Goal: Contribute content: Add original content to the website for others to see

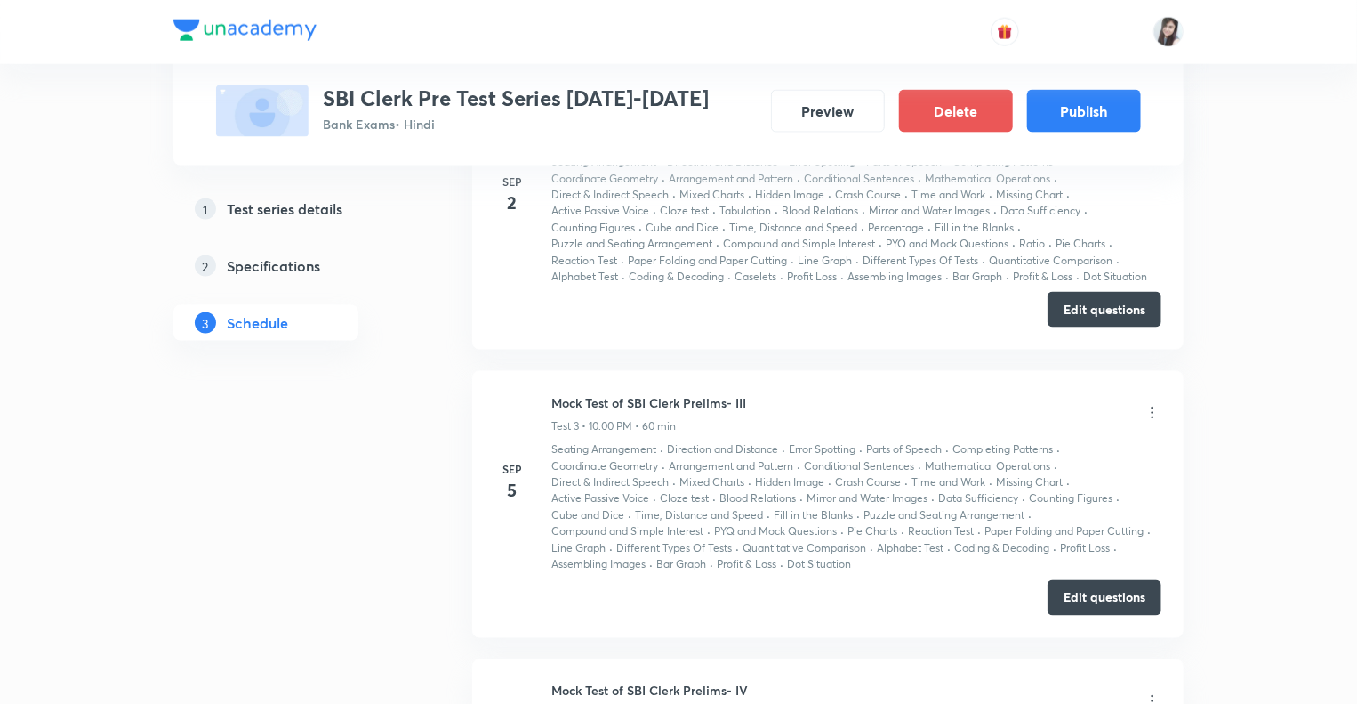
scroll to position [1540, 0]
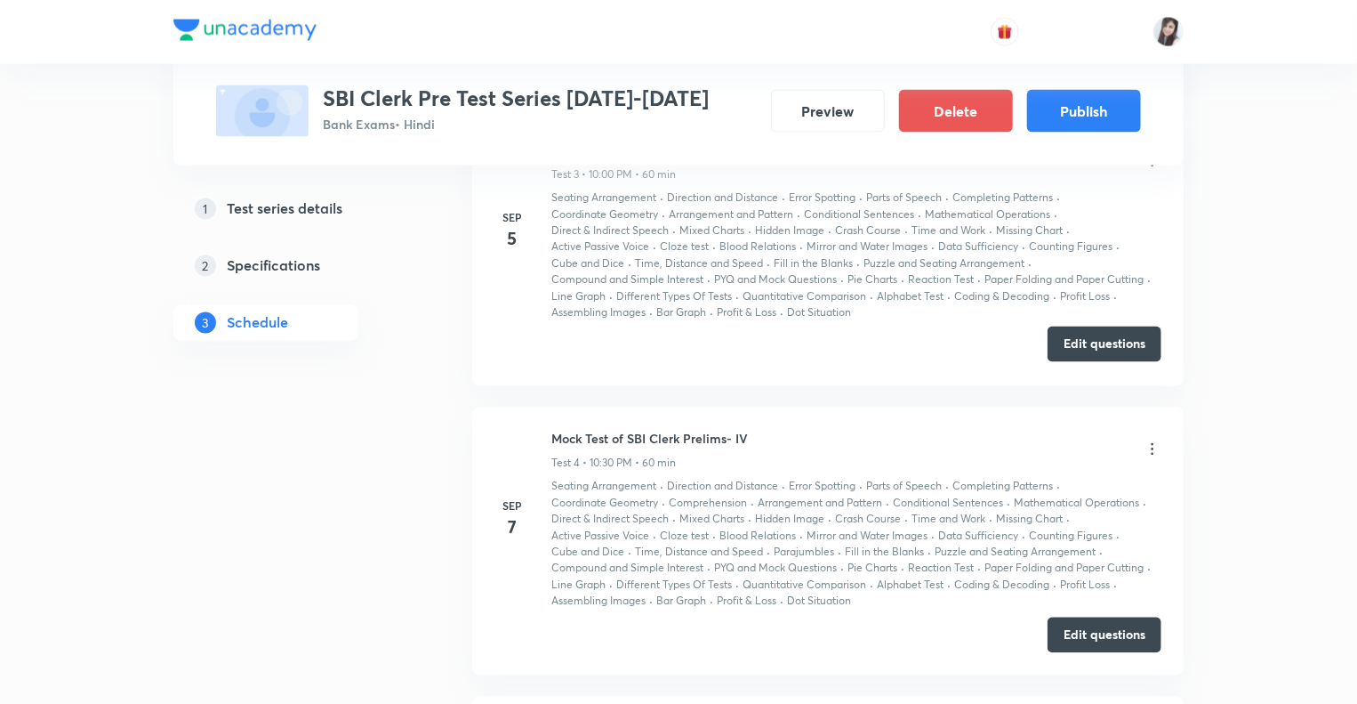
click at [1096, 344] on button "Edit questions" at bounding box center [1105, 344] width 114 height 36
click at [1195, 305] on div "Test Series SBI Clerk Pre Test Series [DATE]-[DATE] Bank Exams • Hindi Preview …" at bounding box center [678, 256] width 1357 height 3593
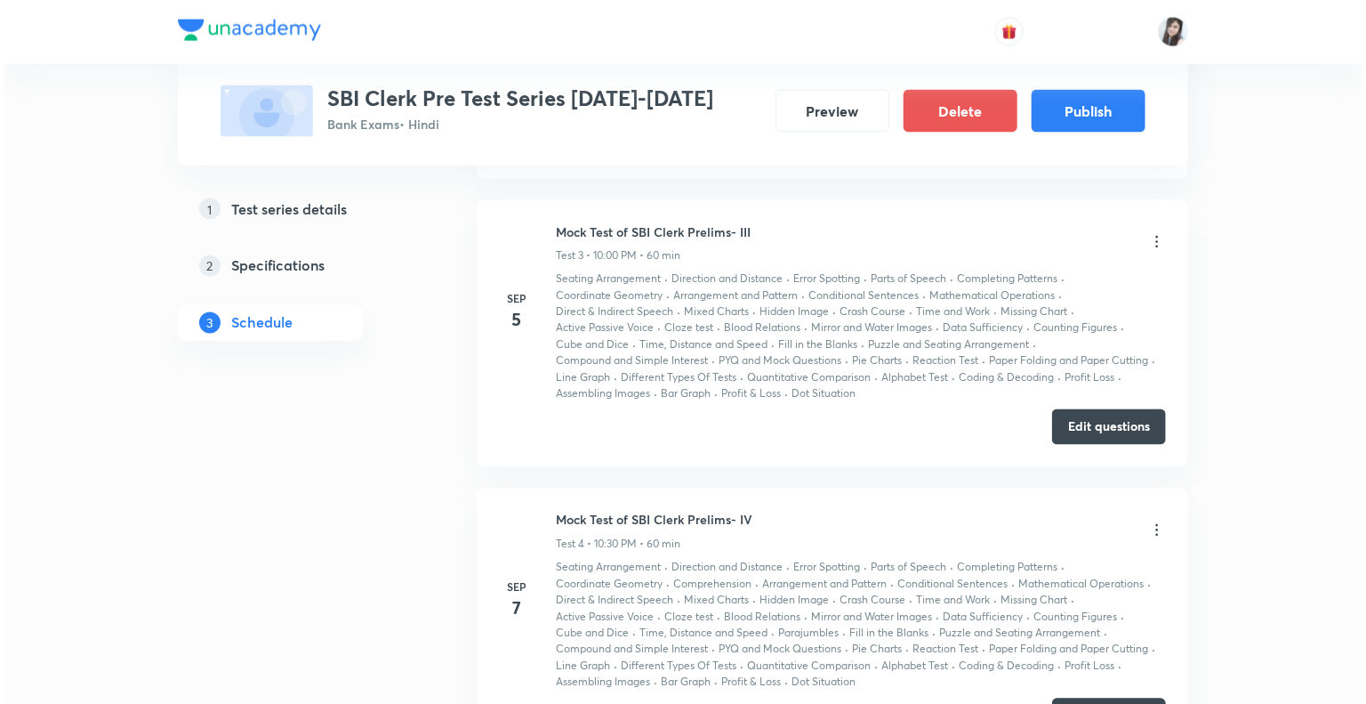
scroll to position [1433, 0]
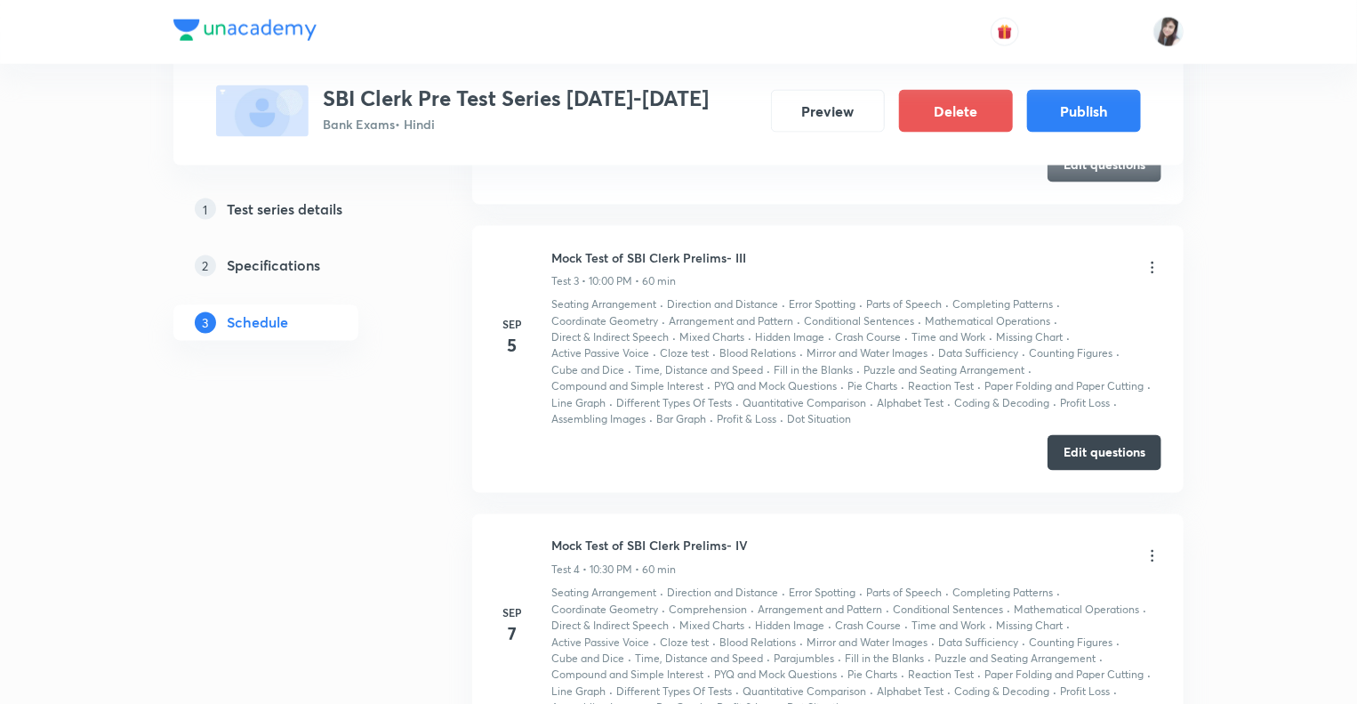
click at [1153, 262] on icon at bounding box center [1153, 268] width 18 height 18
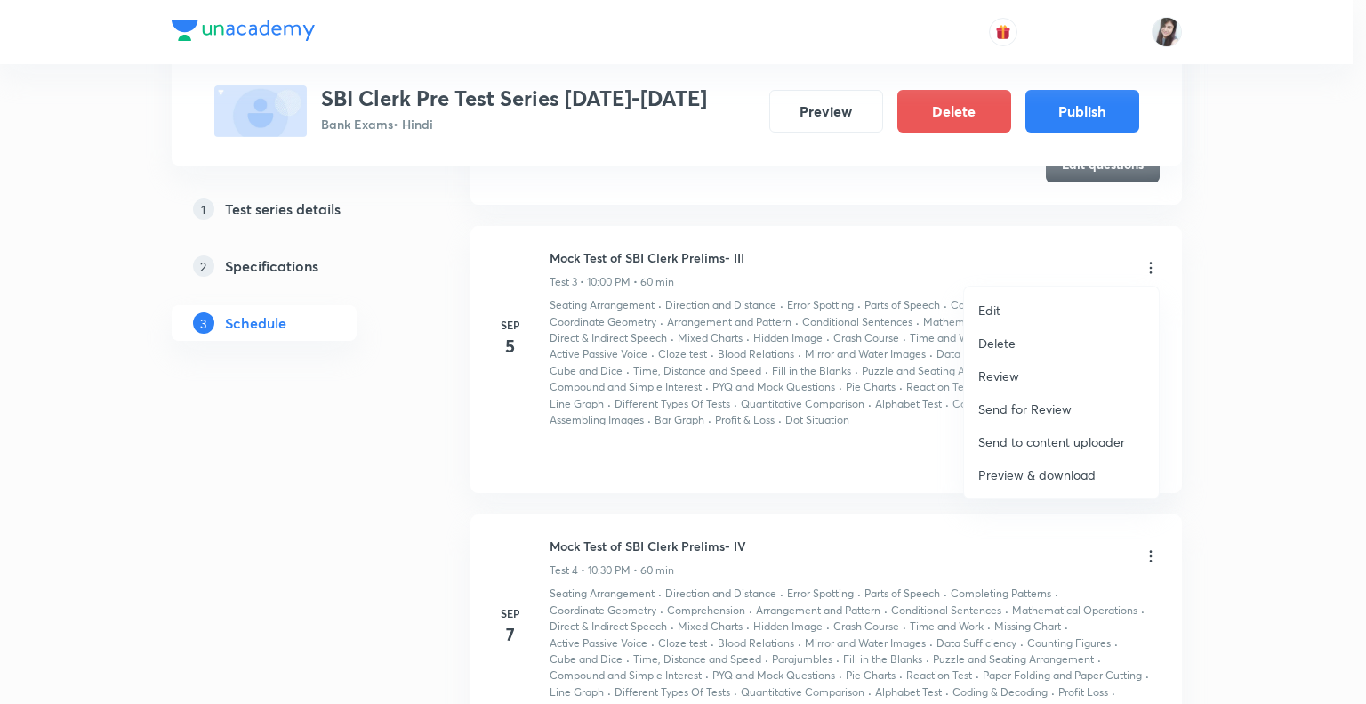
click at [1006, 471] on p "Preview & download" at bounding box center [1036, 474] width 117 height 19
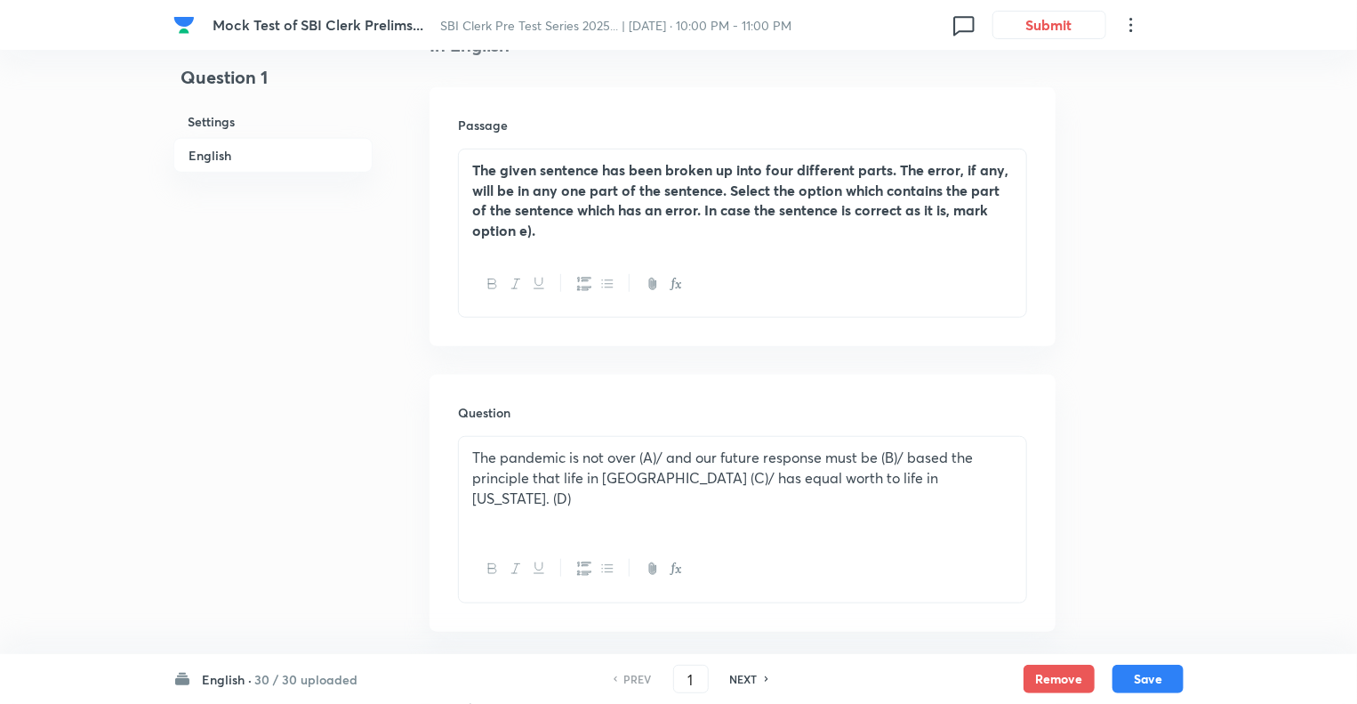
scroll to position [498, 0]
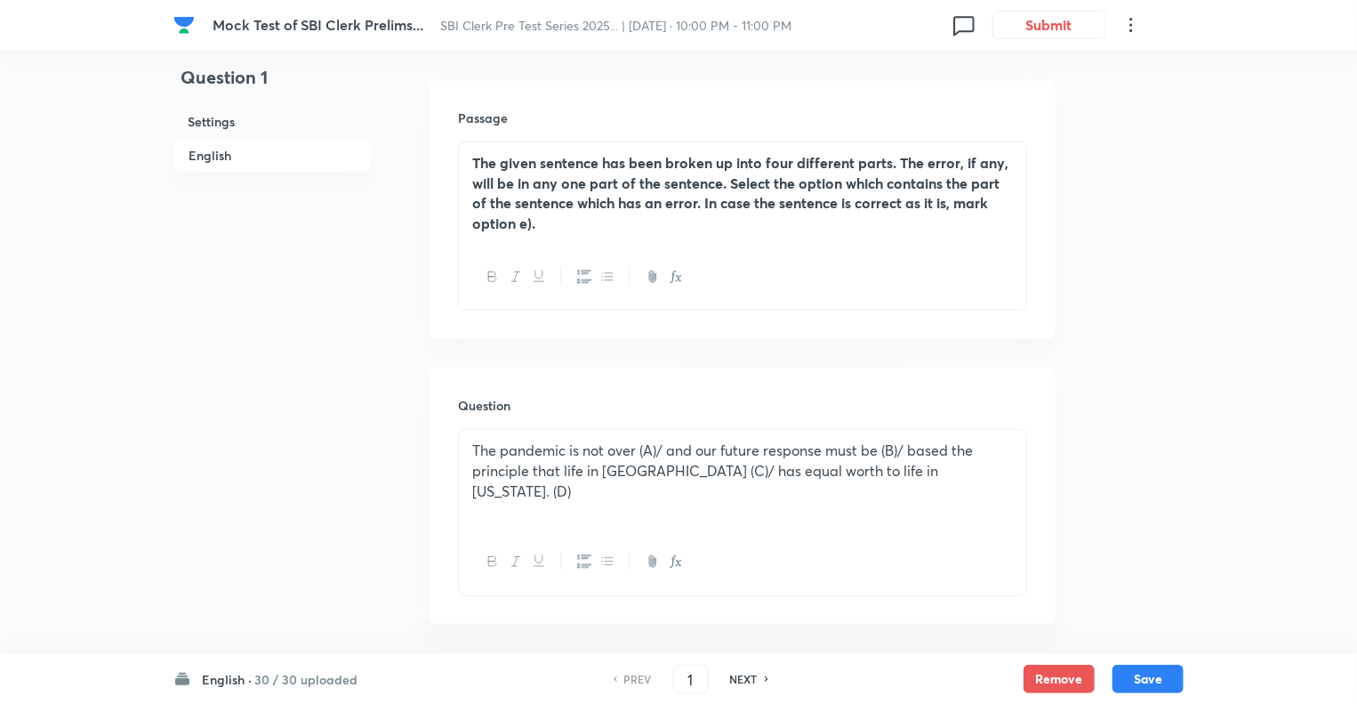
click at [744, 680] on h6 "NEXT" at bounding box center [744, 679] width 28 height 16
type input "2"
click at [744, 680] on h6 "NEXT" at bounding box center [744, 679] width 28 height 16
checkbox input "true"
type input "3"
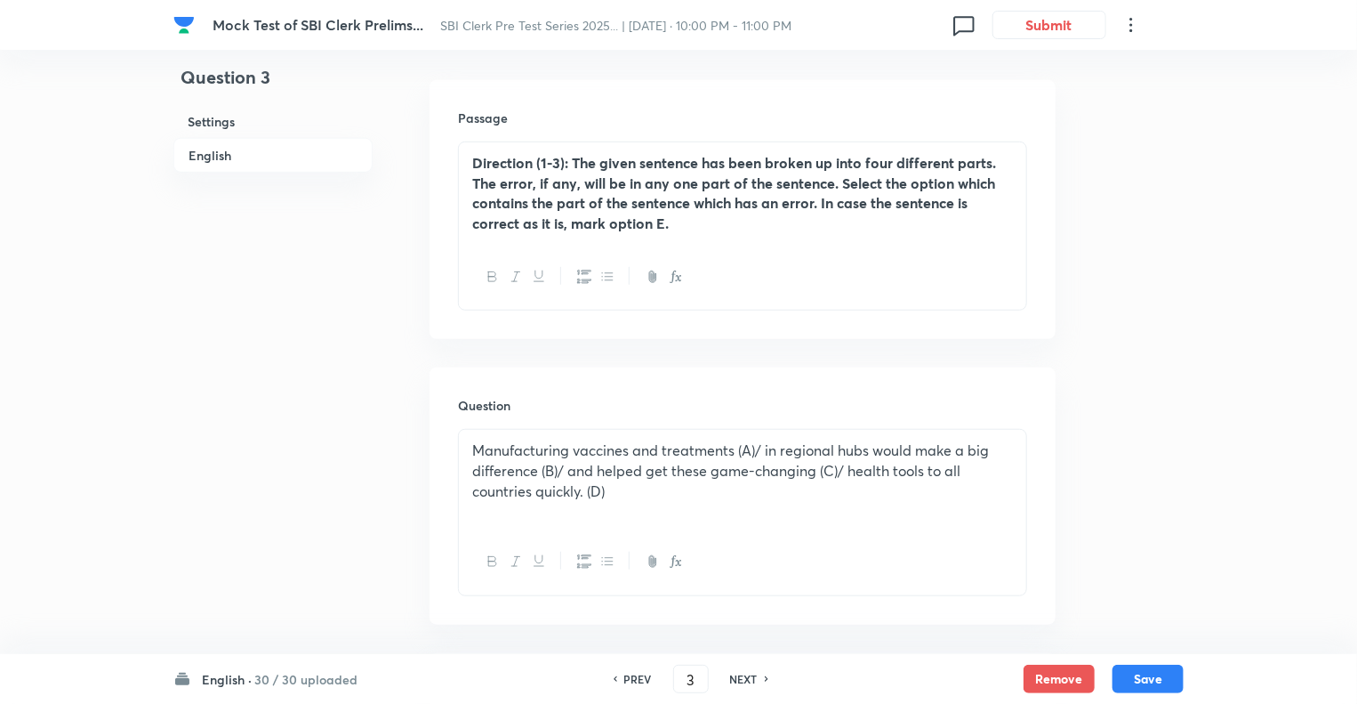
click at [744, 680] on h6 "NEXT" at bounding box center [744, 679] width 28 height 16
checkbox input "true"
type input "4"
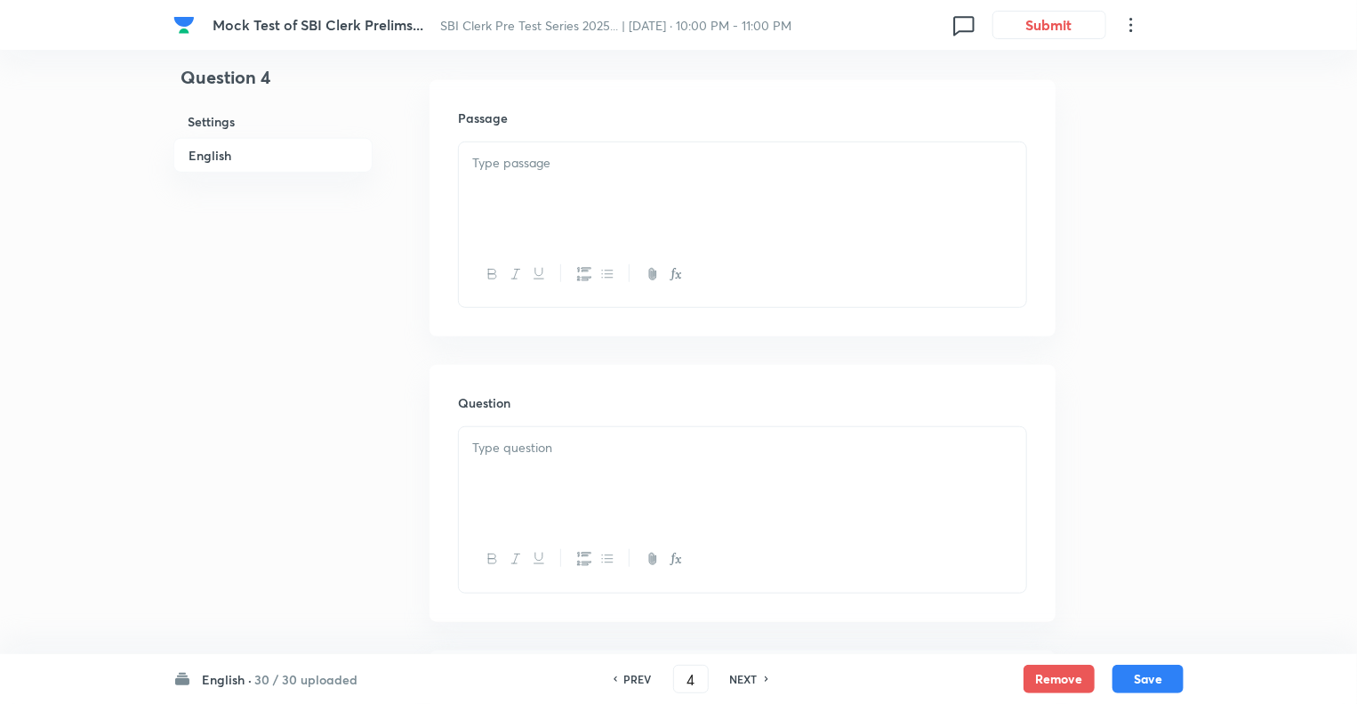
checkbox input "false"
click at [744, 680] on h6 "NEXT" at bounding box center [744, 679] width 28 height 16
checkbox input "true"
type input "5"
checkbox input "false"
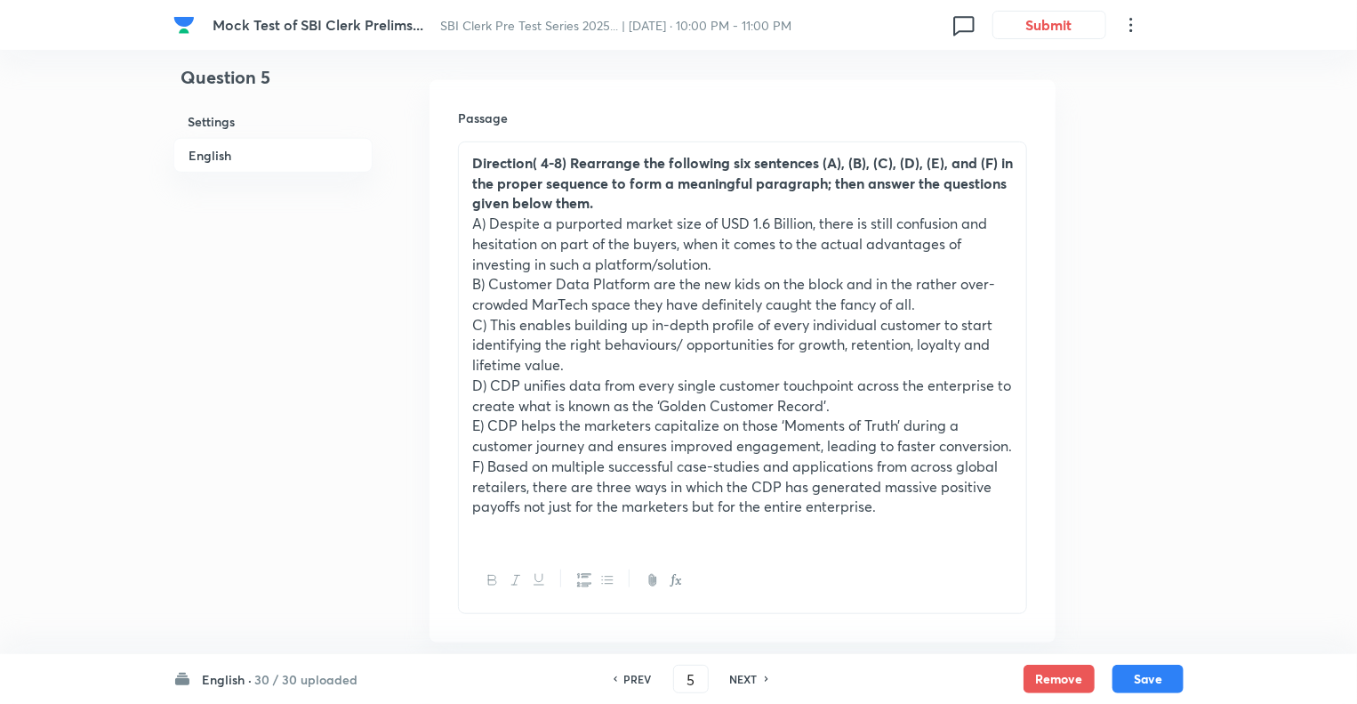
checkbox input "true"
click at [744, 680] on h6 "NEXT" at bounding box center [744, 679] width 28 height 16
type input "6"
checkbox input "false"
checkbox input "true"
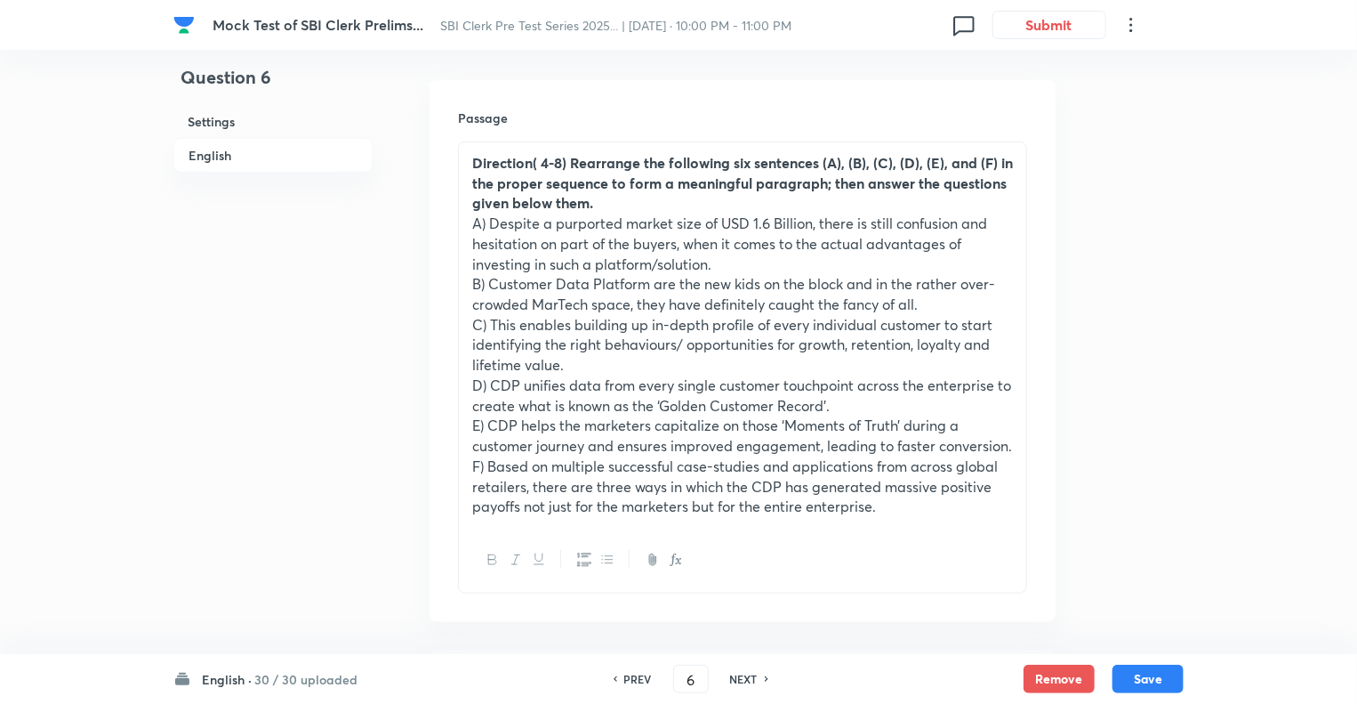
click at [744, 680] on h6 "NEXT" at bounding box center [744, 679] width 28 height 16
type input "7"
checkbox input "false"
checkbox input "true"
click at [744, 680] on h6 "NEXT" at bounding box center [744, 679] width 28 height 16
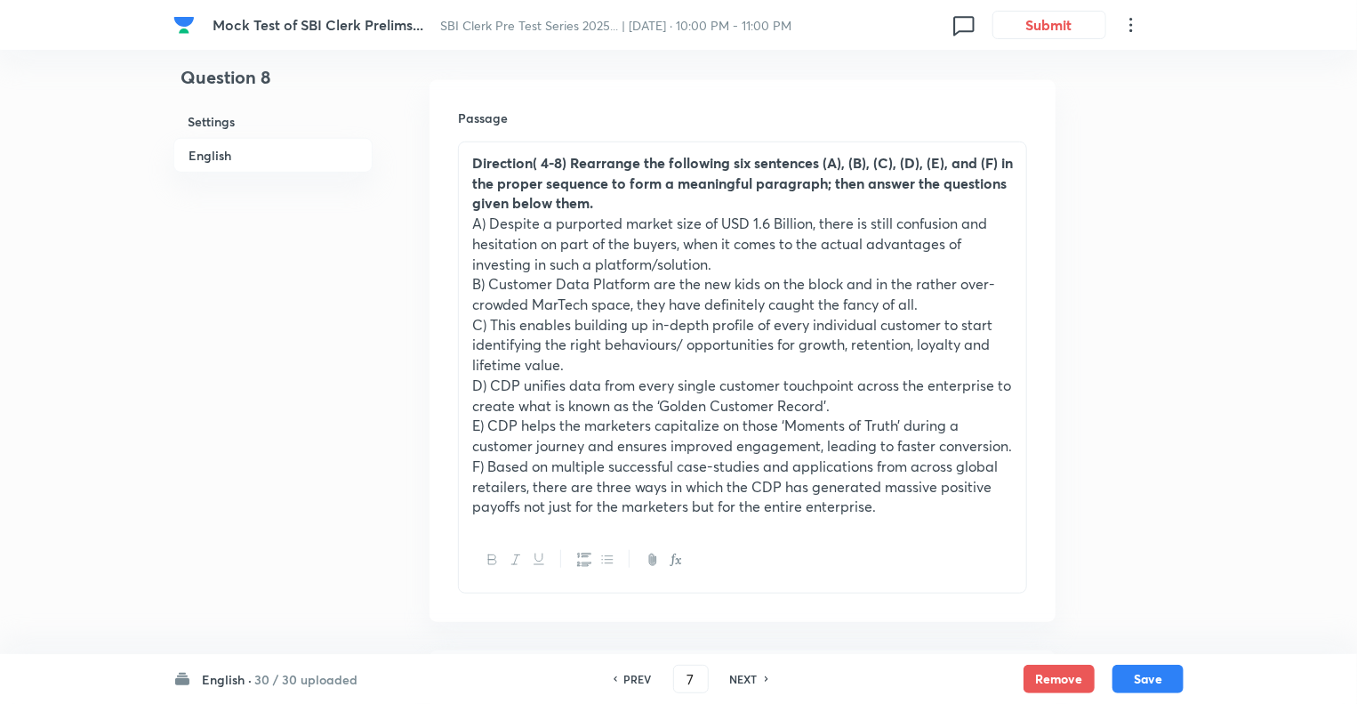
type input "8"
checkbox input "false"
checkbox input "true"
click at [744, 680] on h6 "NEXT" at bounding box center [744, 679] width 28 height 16
type input "9"
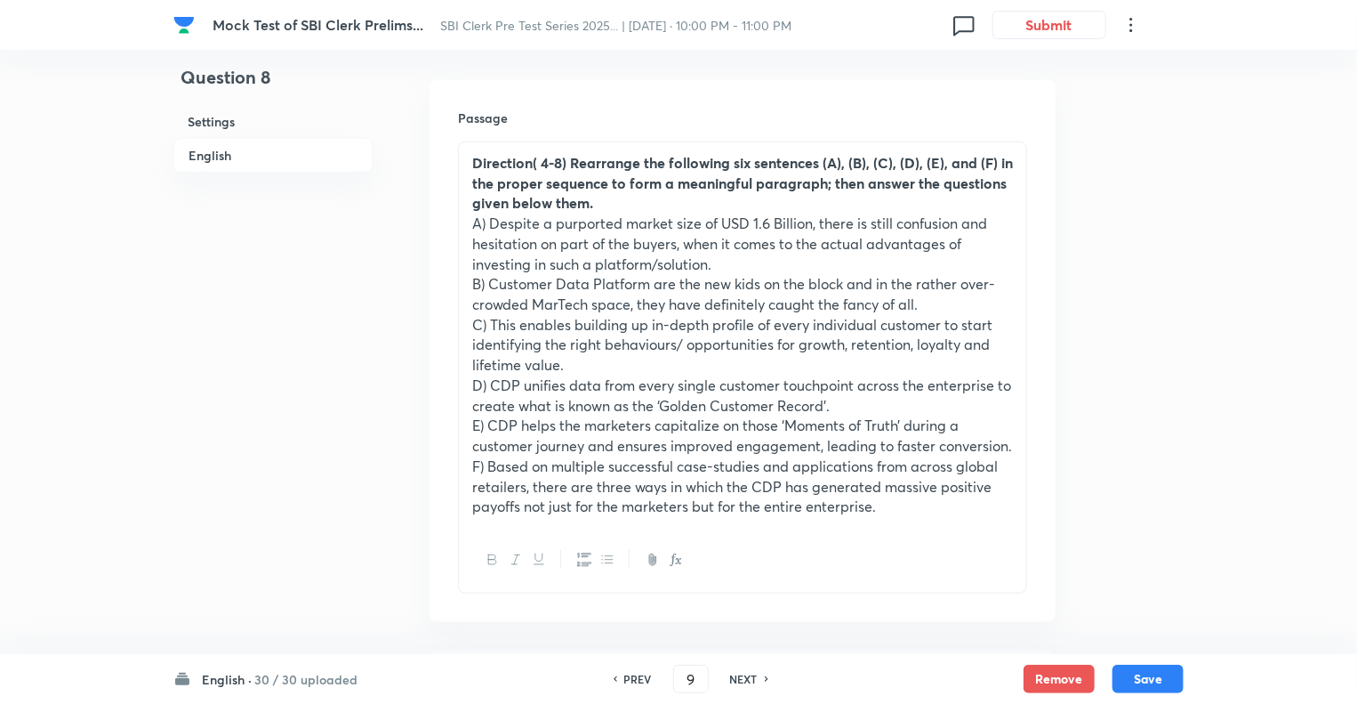
checkbox input "false"
checkbox input "true"
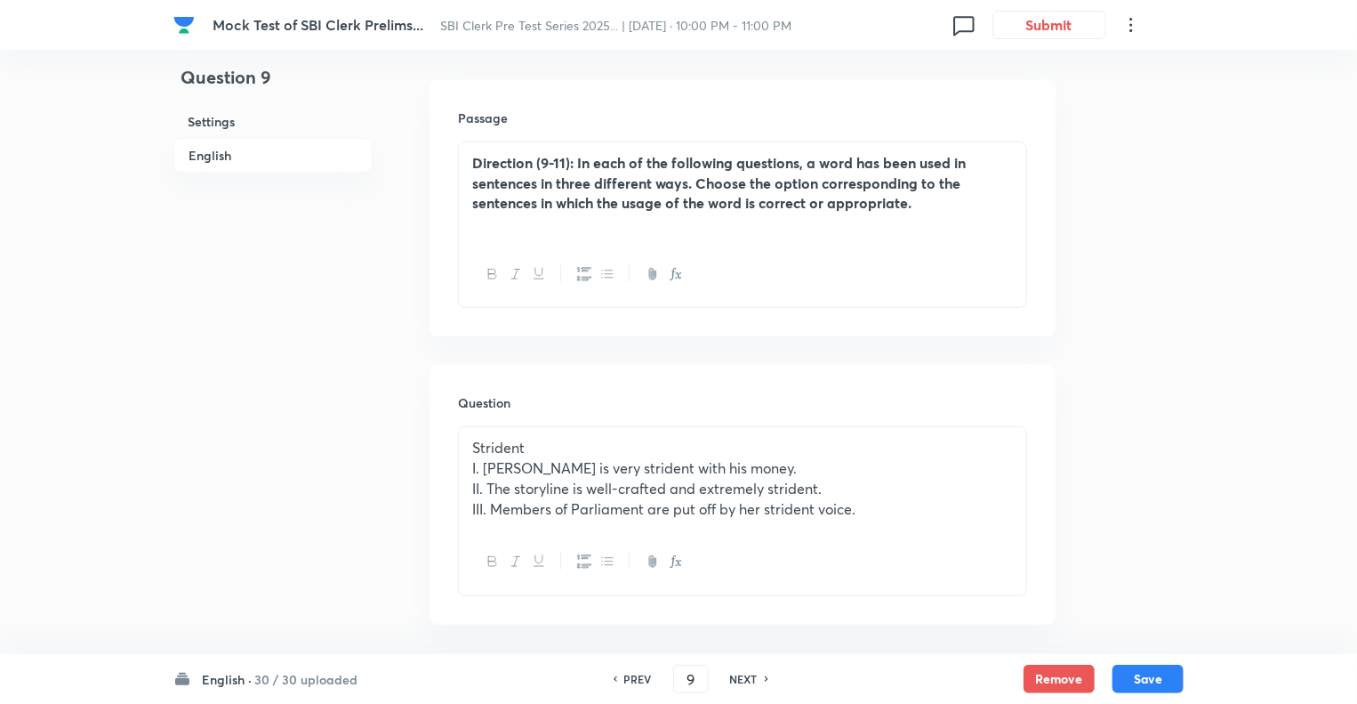
click at [744, 680] on h6 "NEXT" at bounding box center [744, 679] width 28 height 16
type input "10"
checkbox input "false"
checkbox input "true"
click at [744, 680] on h6 "NEXT" at bounding box center [744, 679] width 28 height 16
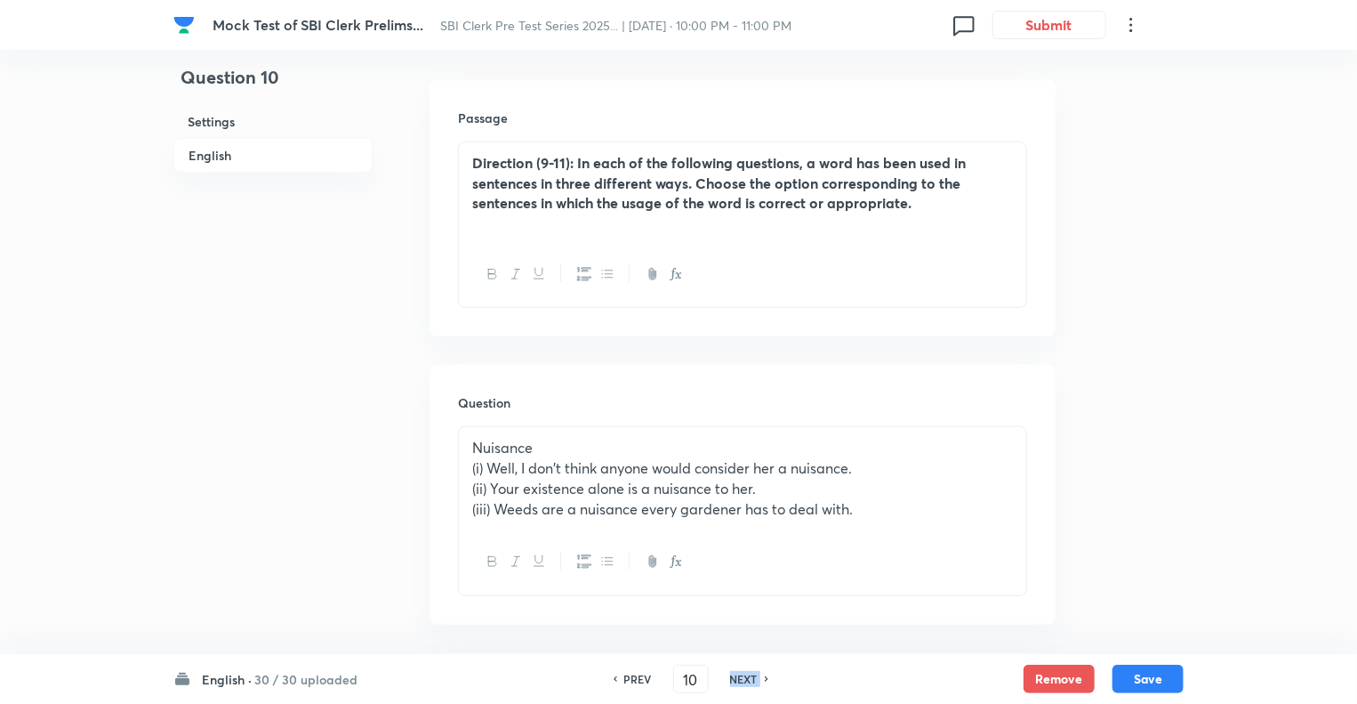
type input "11"
checkbox input "false"
checkbox input "true"
click at [744, 680] on h6 "NEXT" at bounding box center [744, 679] width 28 height 16
type input "12"
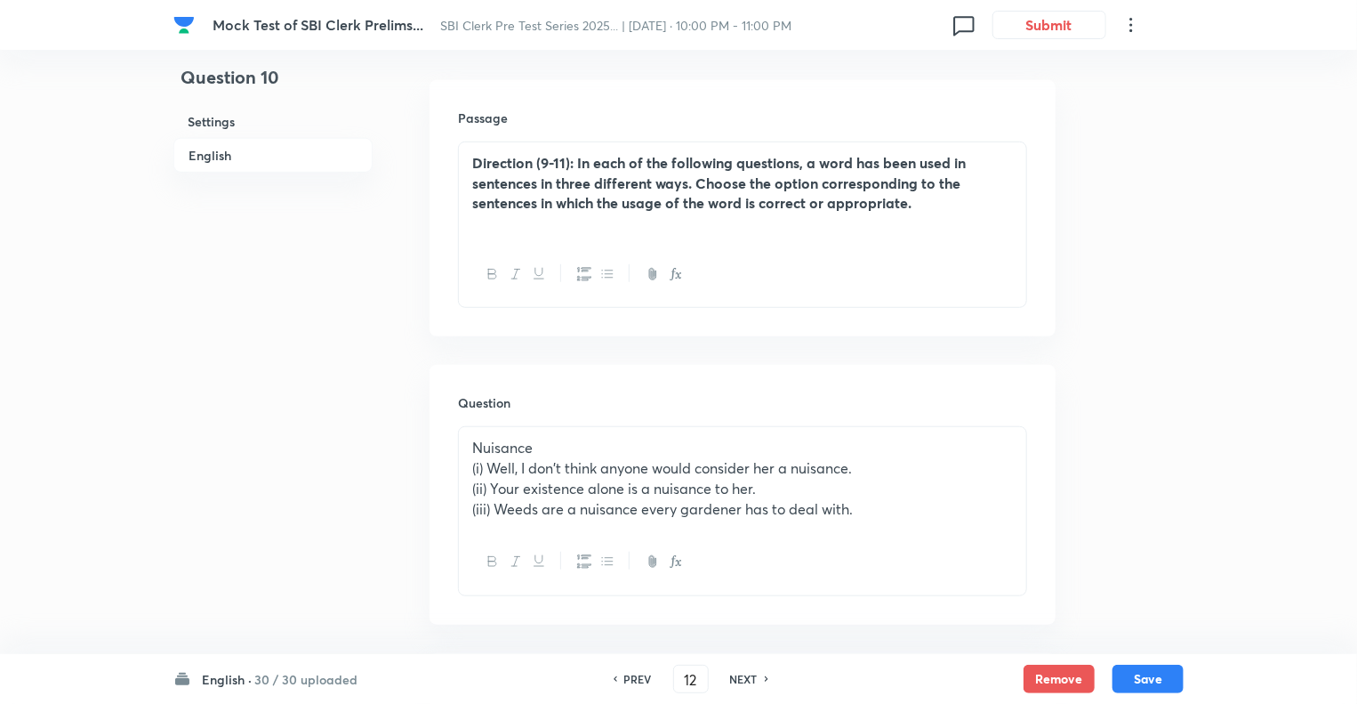
checkbox input "false"
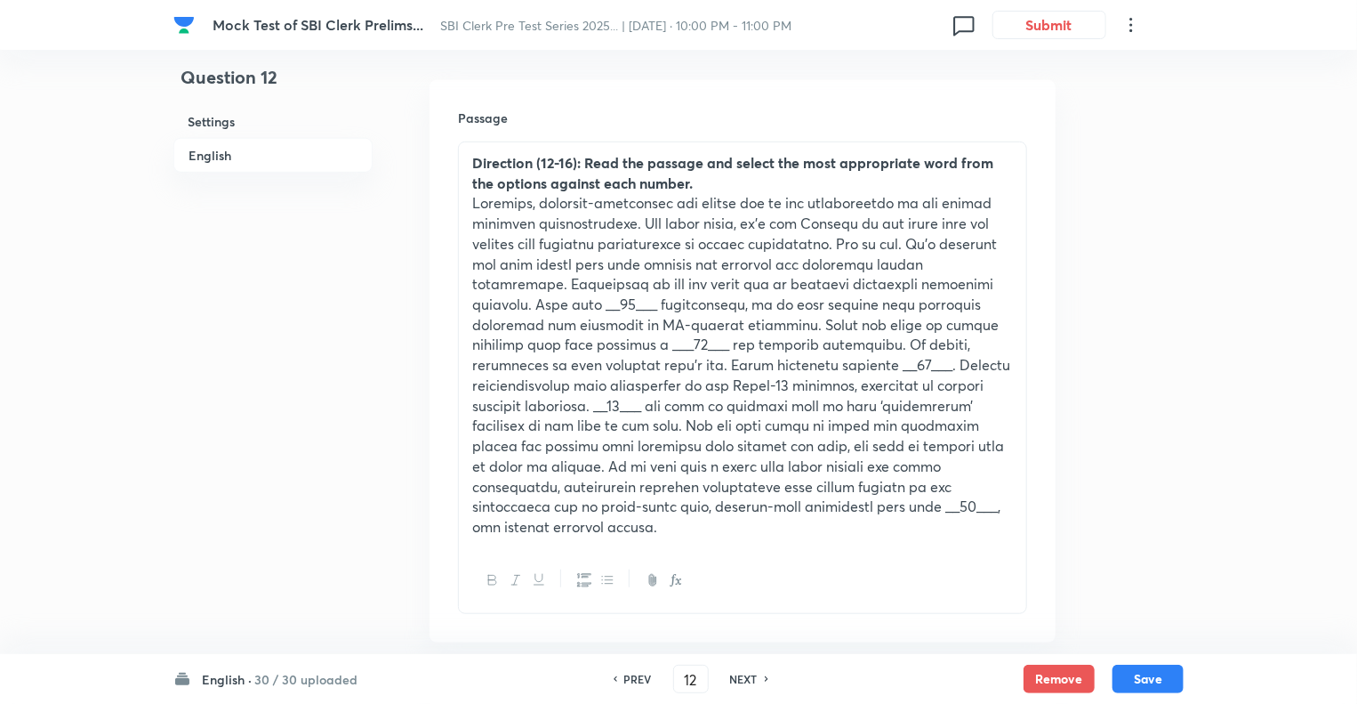
checkbox input "true"
click at [744, 680] on h6 "NEXT" at bounding box center [744, 679] width 28 height 16
type input "13"
checkbox input "false"
checkbox input "true"
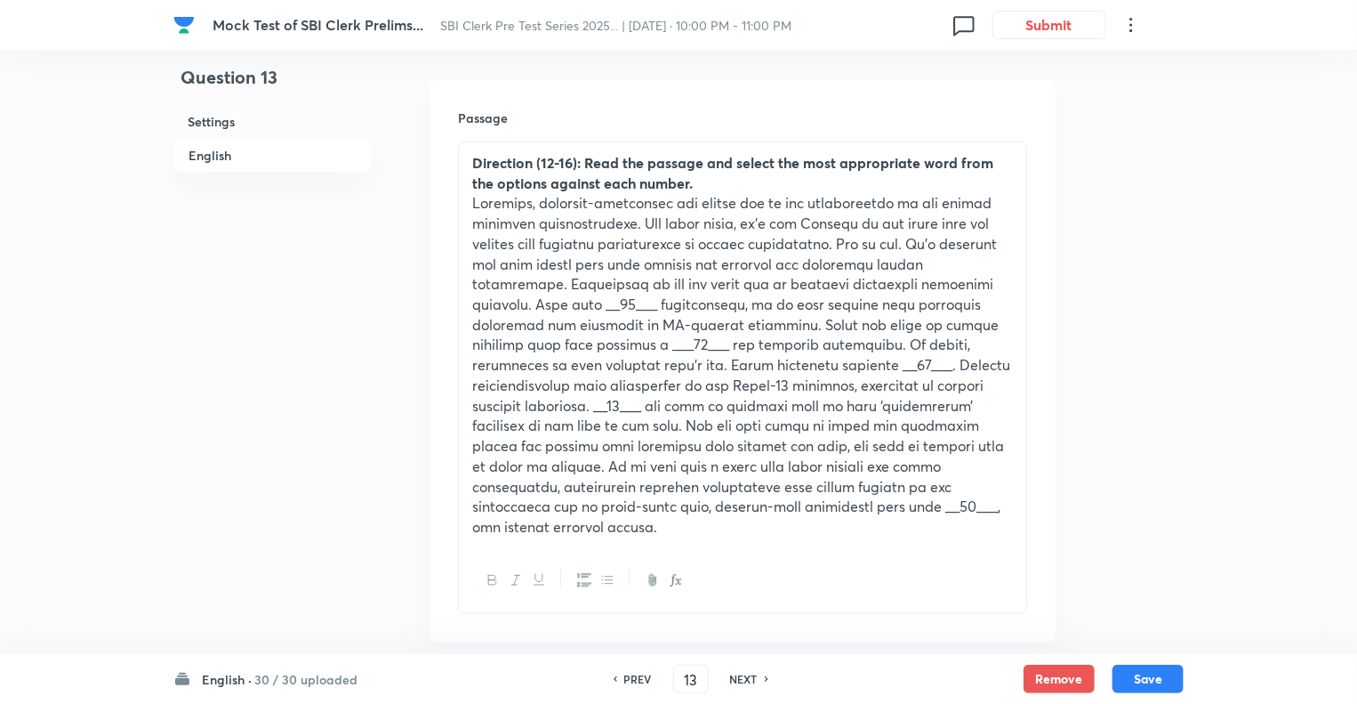
click at [634, 674] on h6 "PREV" at bounding box center [638, 679] width 28 height 16
type input "12"
checkbox input "false"
checkbox input "true"
click at [635, 675] on h6 "PREV" at bounding box center [638, 679] width 28 height 16
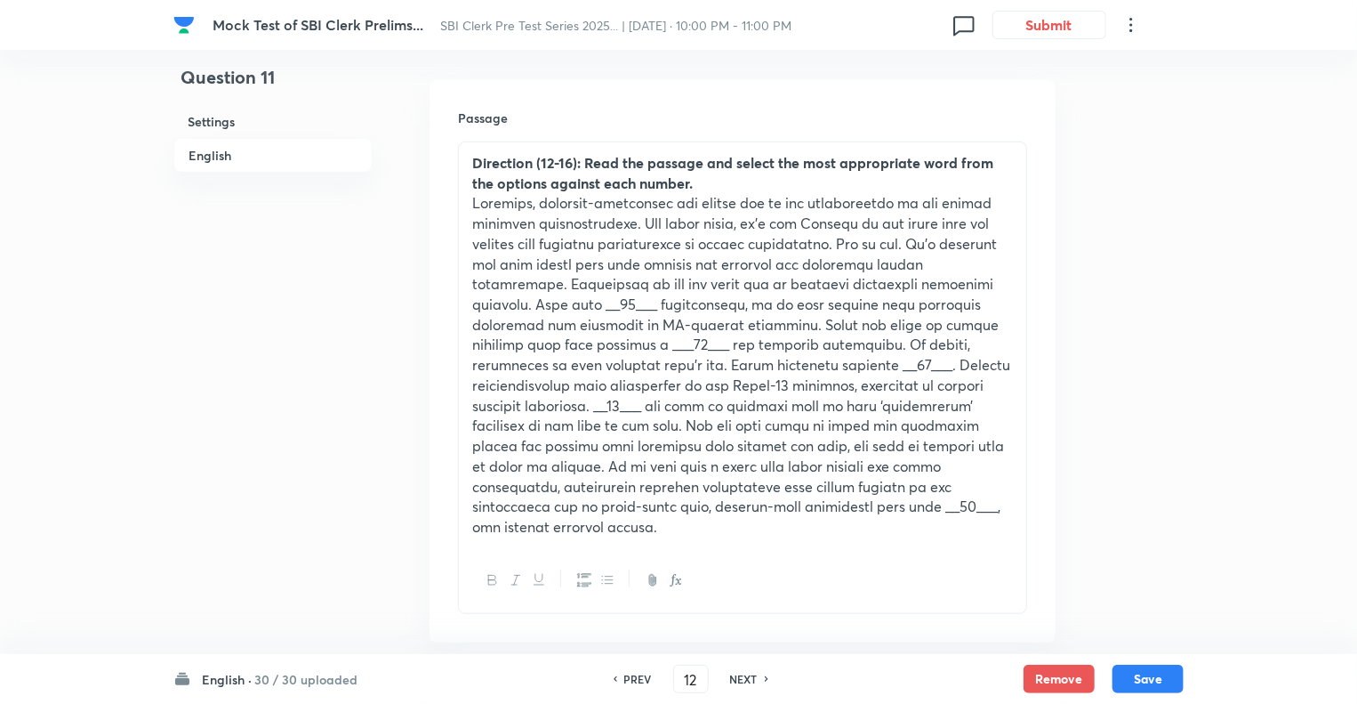
type input "11"
checkbox input "false"
checkbox input "true"
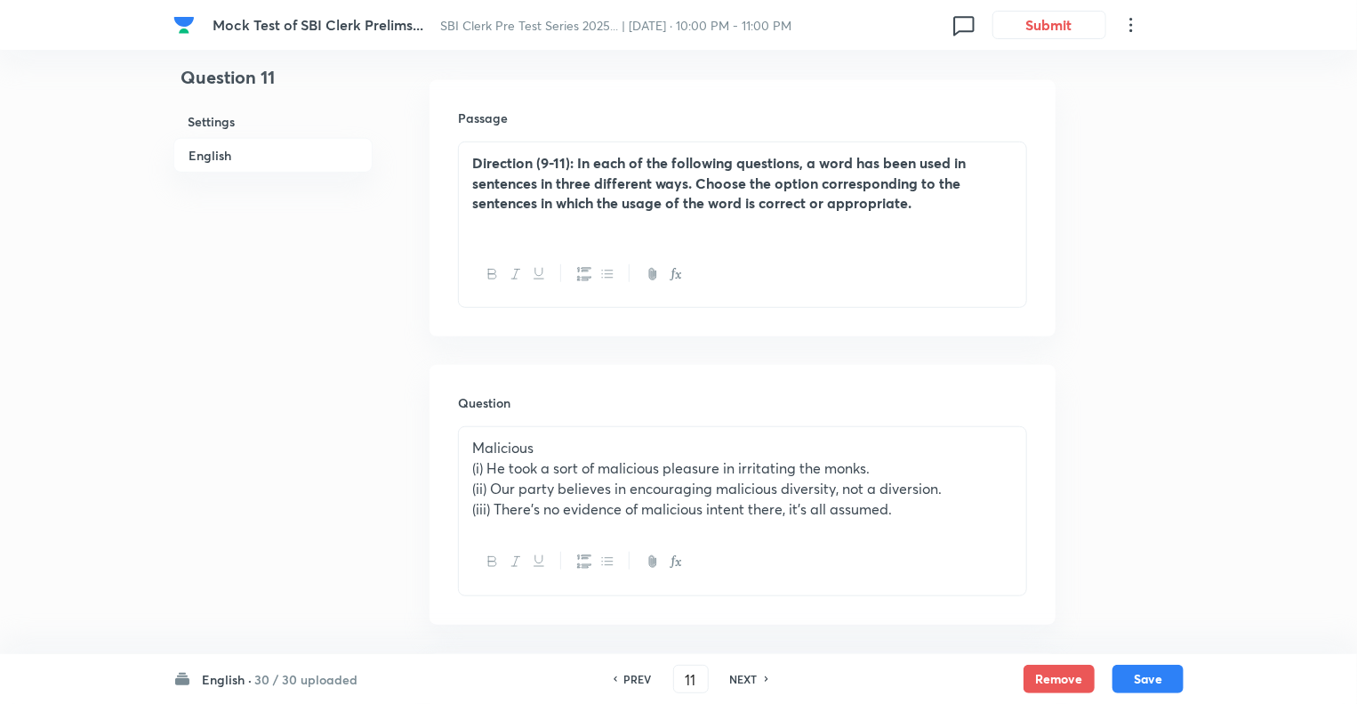
click at [730, 675] on h6 "NEXT" at bounding box center [744, 679] width 28 height 16
type input "12"
checkbox input "false"
checkbox input "true"
click at [730, 675] on h6 "NEXT" at bounding box center [744, 679] width 28 height 16
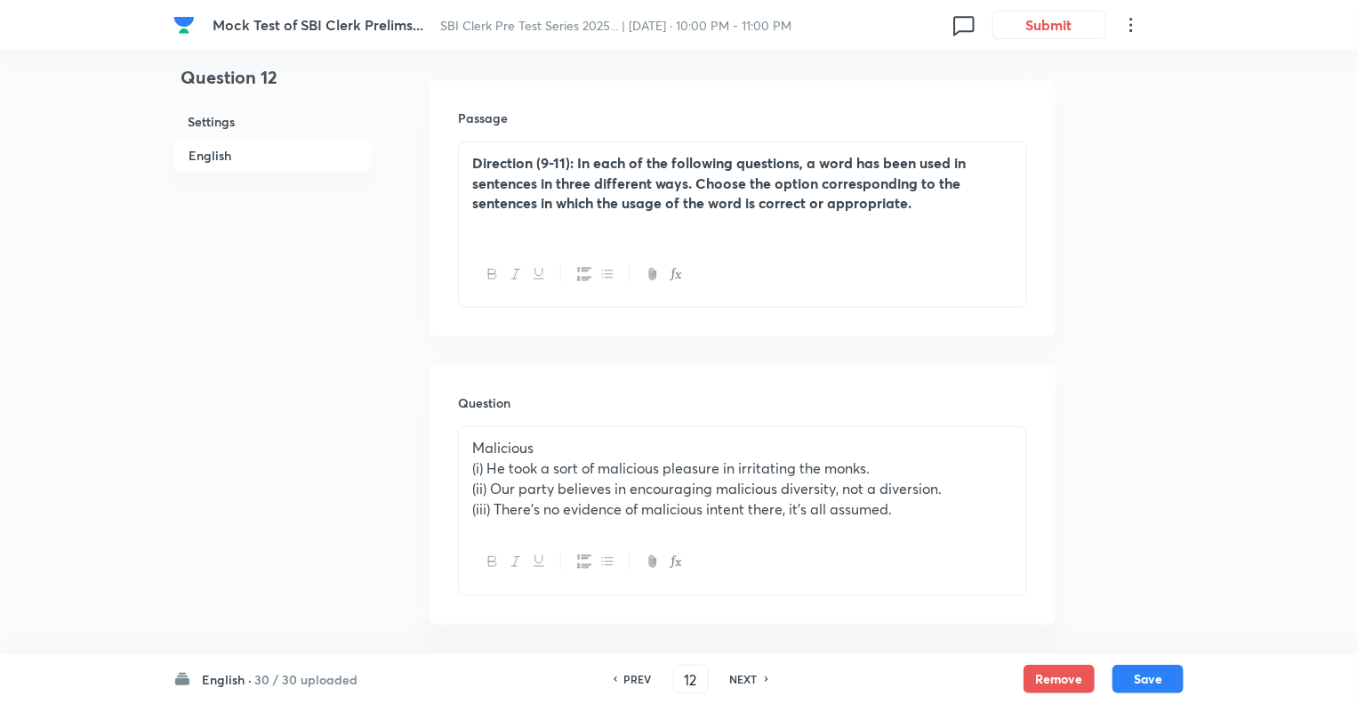
type input "13"
checkbox input "false"
checkbox input "true"
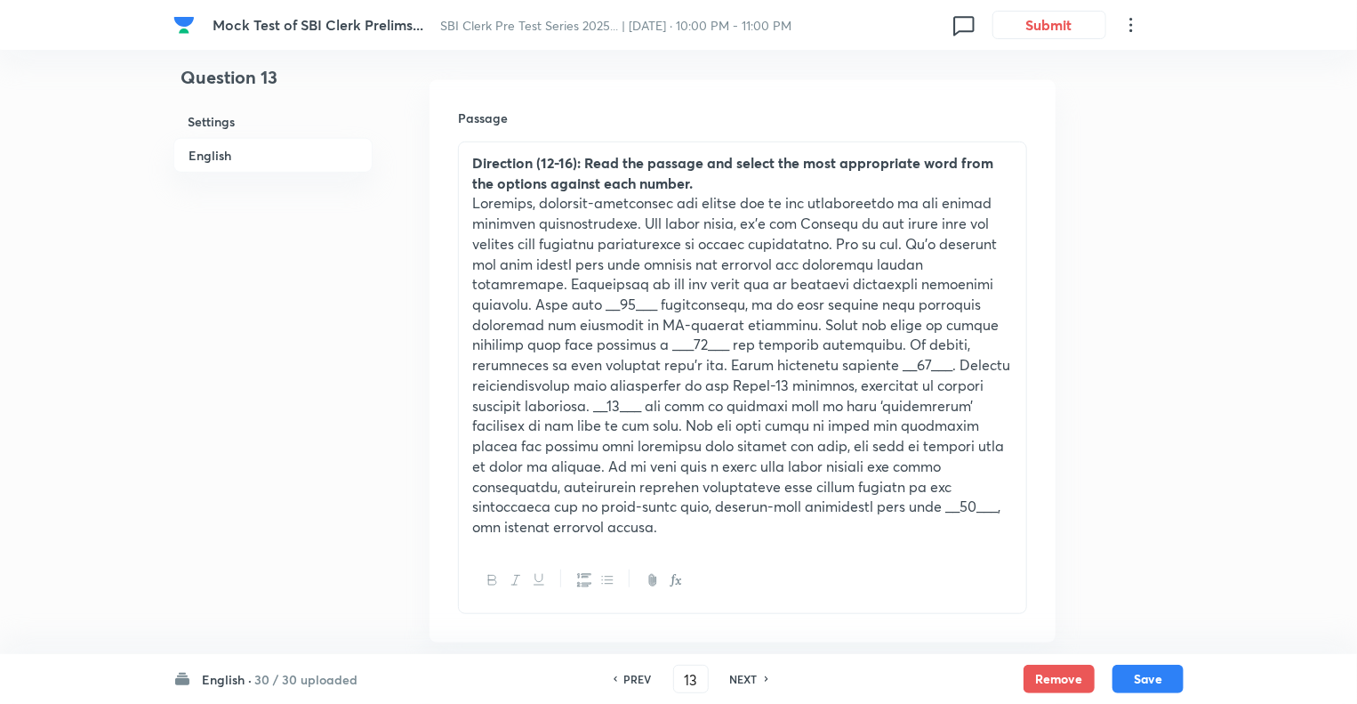
click at [730, 675] on h6 "NEXT" at bounding box center [744, 679] width 28 height 16
type input "14"
checkbox input "false"
checkbox input "true"
click at [730, 675] on h6 "NEXT" at bounding box center [744, 679] width 28 height 16
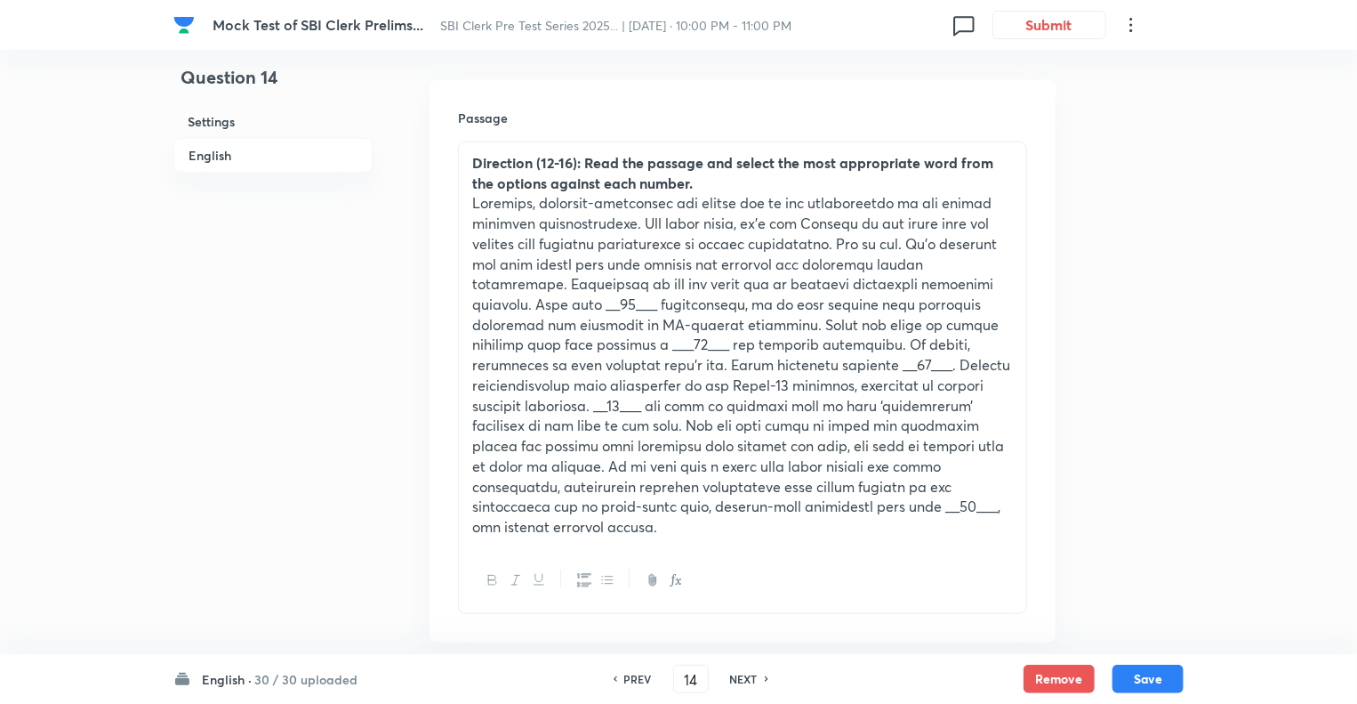
type input "15"
checkbox input "false"
checkbox input "true"
click at [730, 675] on h6 "NEXT" at bounding box center [744, 679] width 28 height 16
type input "16"
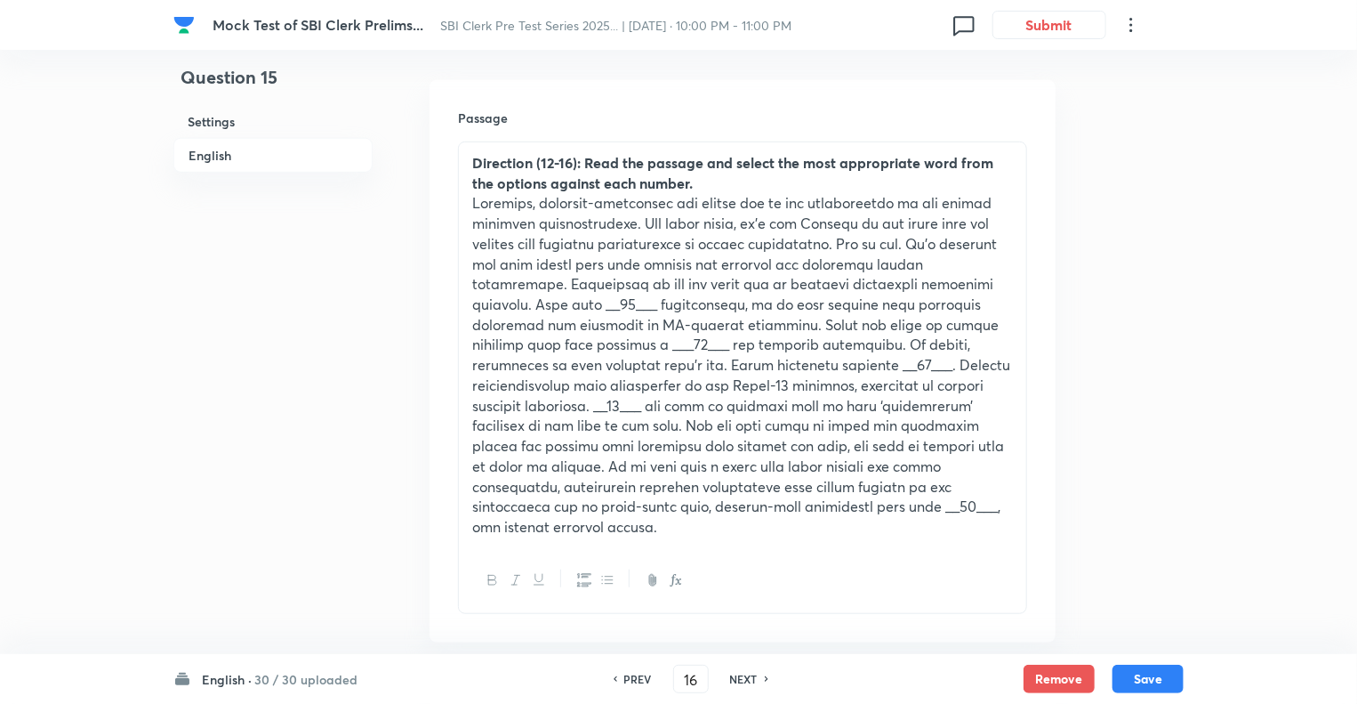
checkbox input "false"
checkbox input "true"
click at [730, 675] on h6 "NEXT" at bounding box center [744, 679] width 28 height 16
type input "17"
checkbox input "false"
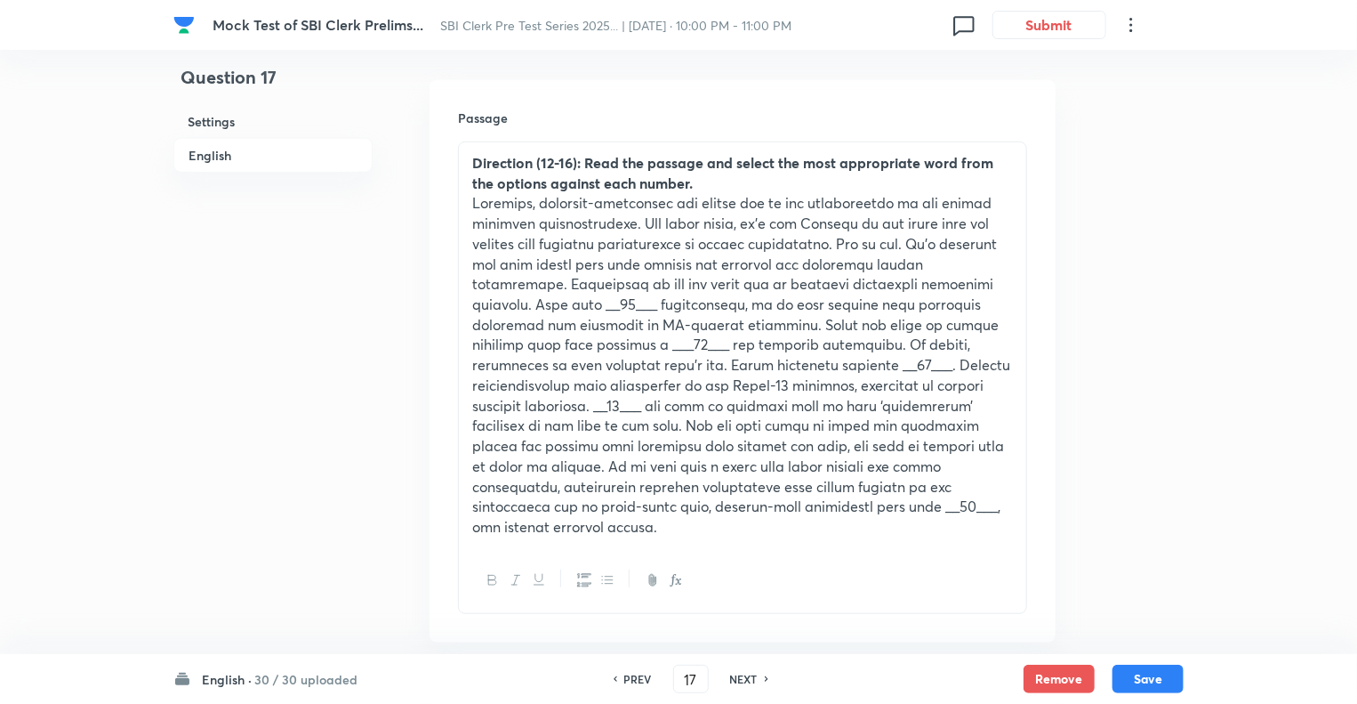
checkbox input "true"
click at [730, 675] on h6 "NEXT" at bounding box center [744, 679] width 28 height 16
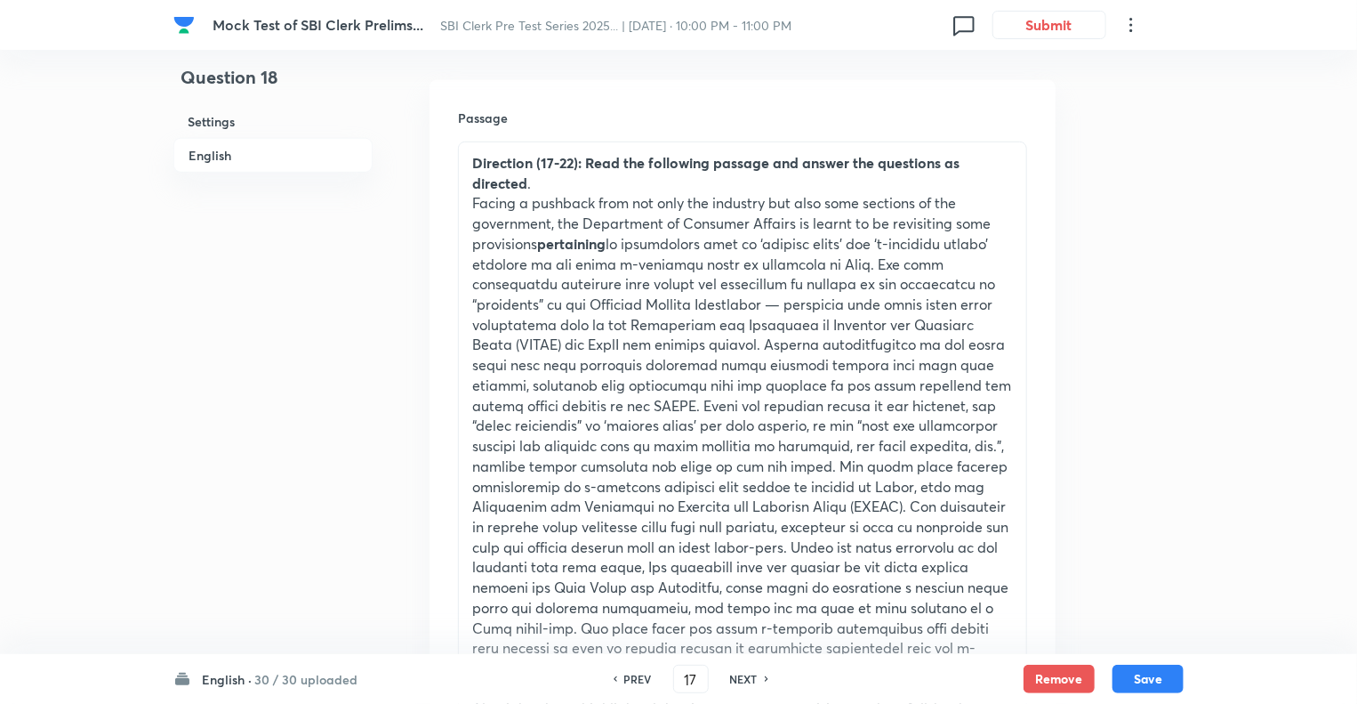
type input "18"
checkbox input "false"
checkbox input "true"
click at [730, 675] on h6 "NEXT" at bounding box center [744, 679] width 28 height 16
type input "19"
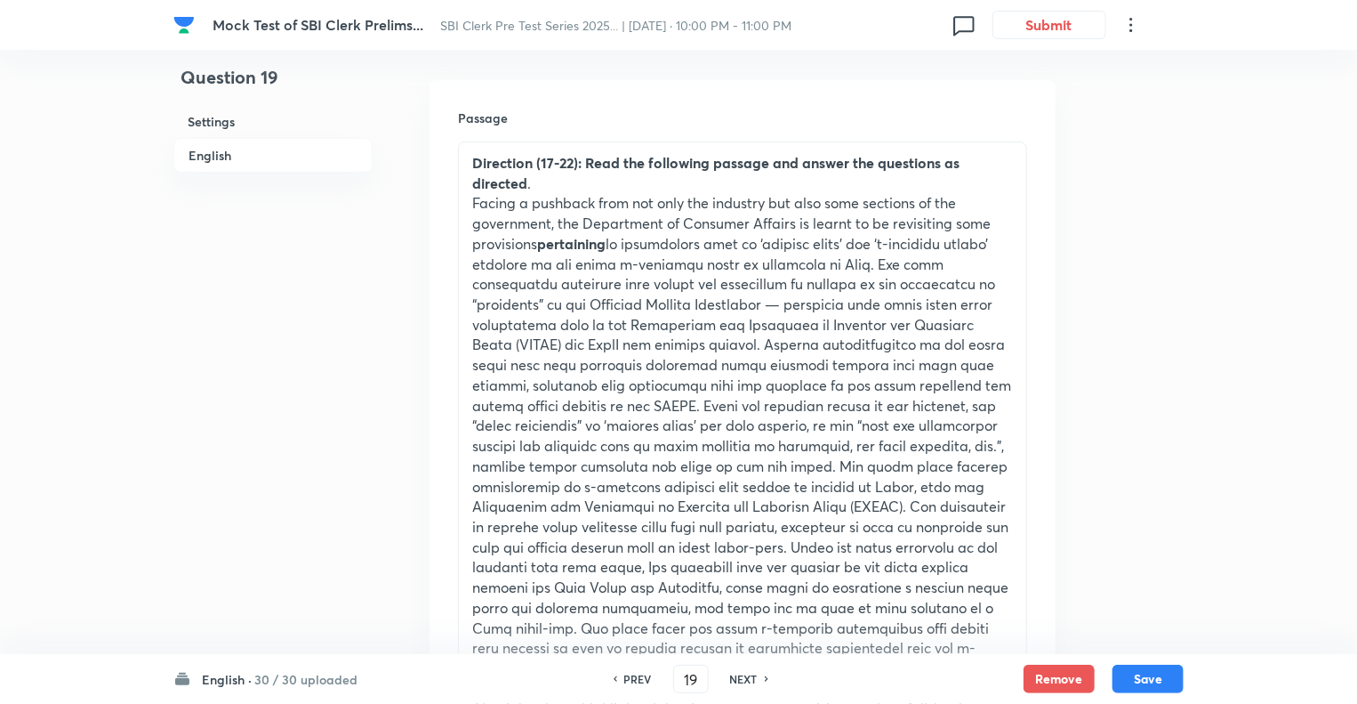
checkbox input "false"
checkbox input "true"
click at [730, 675] on h6 "NEXT" at bounding box center [744, 679] width 28 height 16
type input "20"
checkbox input "false"
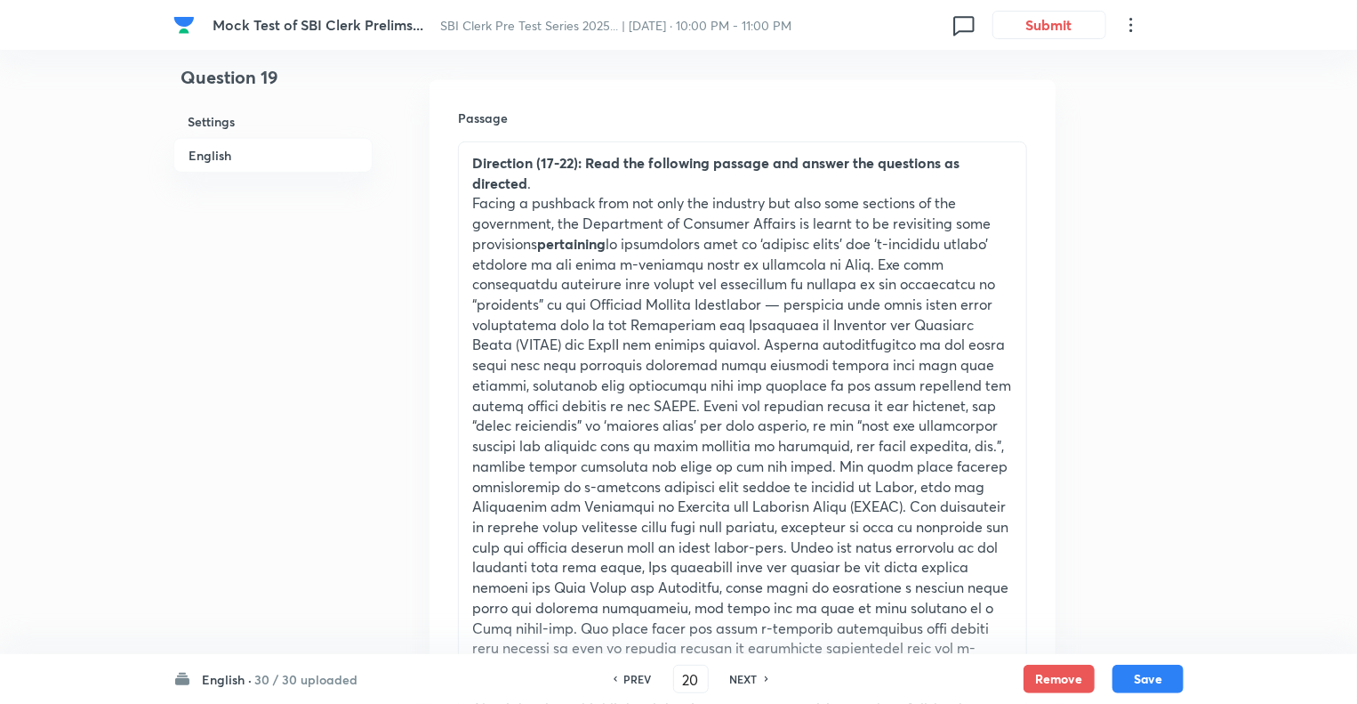
checkbox input "true"
click at [730, 675] on h6 "NEXT" at bounding box center [744, 679] width 28 height 16
type input "21"
checkbox input "false"
checkbox input "true"
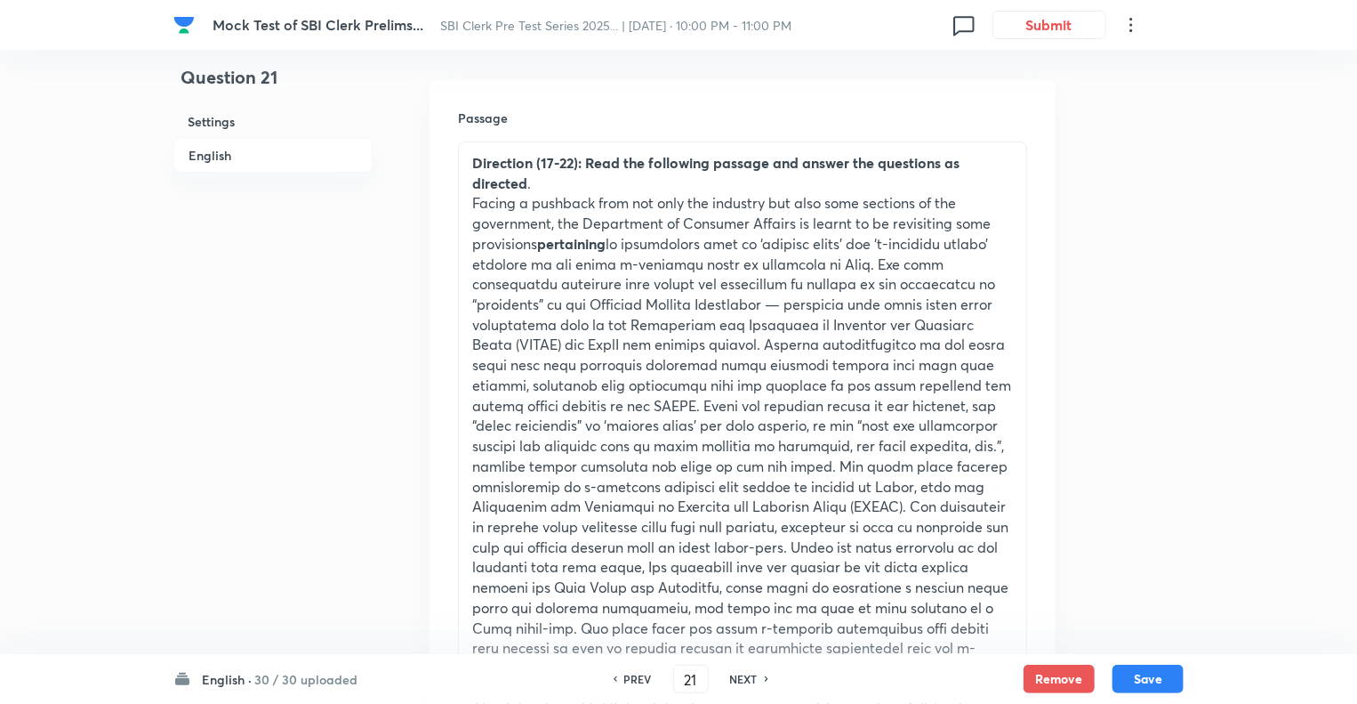
click at [730, 675] on h6 "NEXT" at bounding box center [744, 679] width 28 height 16
type input "22"
checkbox input "false"
checkbox input "true"
click at [730, 675] on h6 "NEXT" at bounding box center [744, 679] width 28 height 16
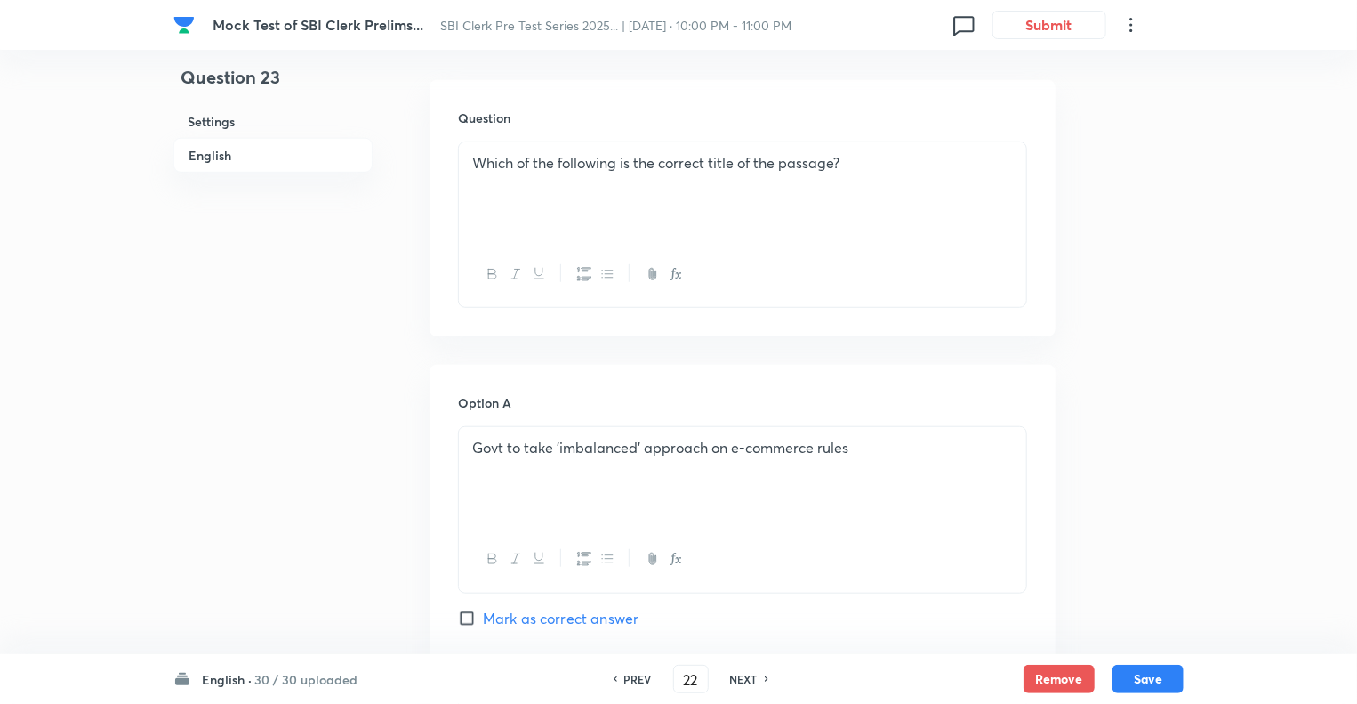
type input "23"
checkbox input "false"
checkbox input "true"
click at [730, 675] on h6 "NEXT" at bounding box center [744, 679] width 28 height 16
type input "24"
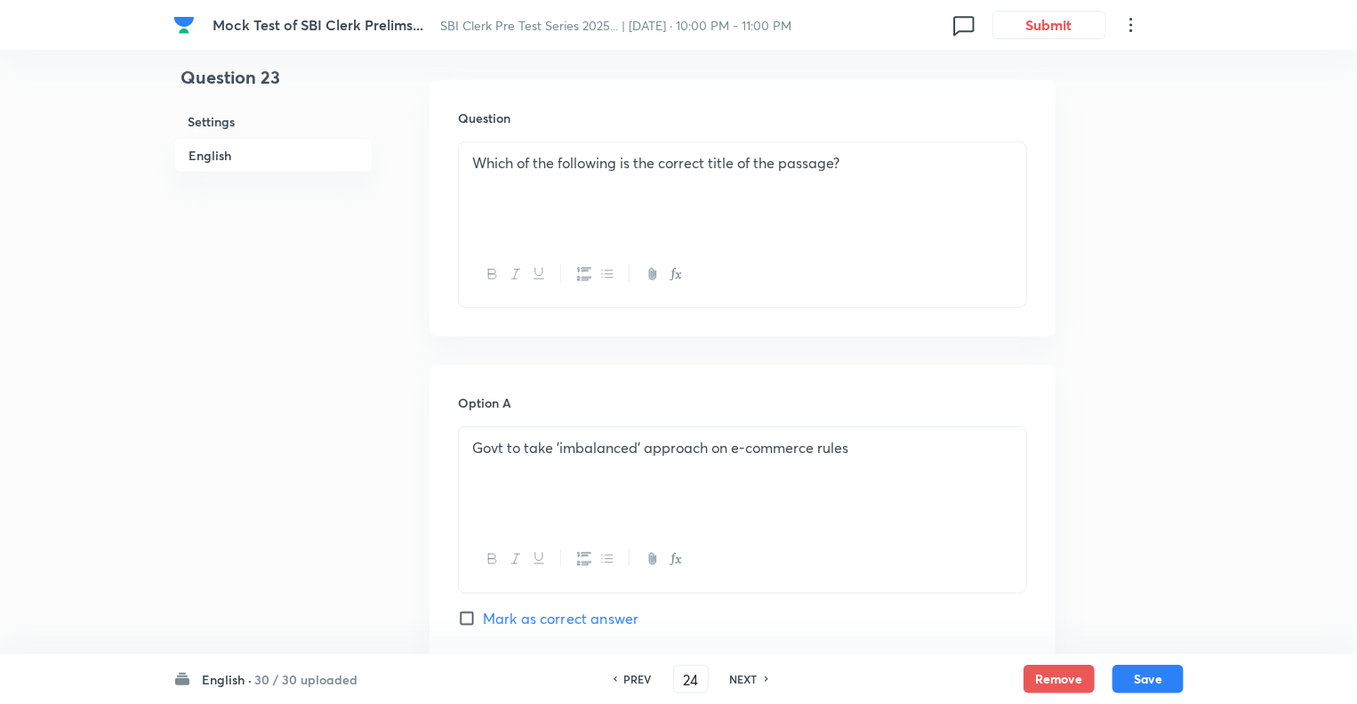
checkbox input "false"
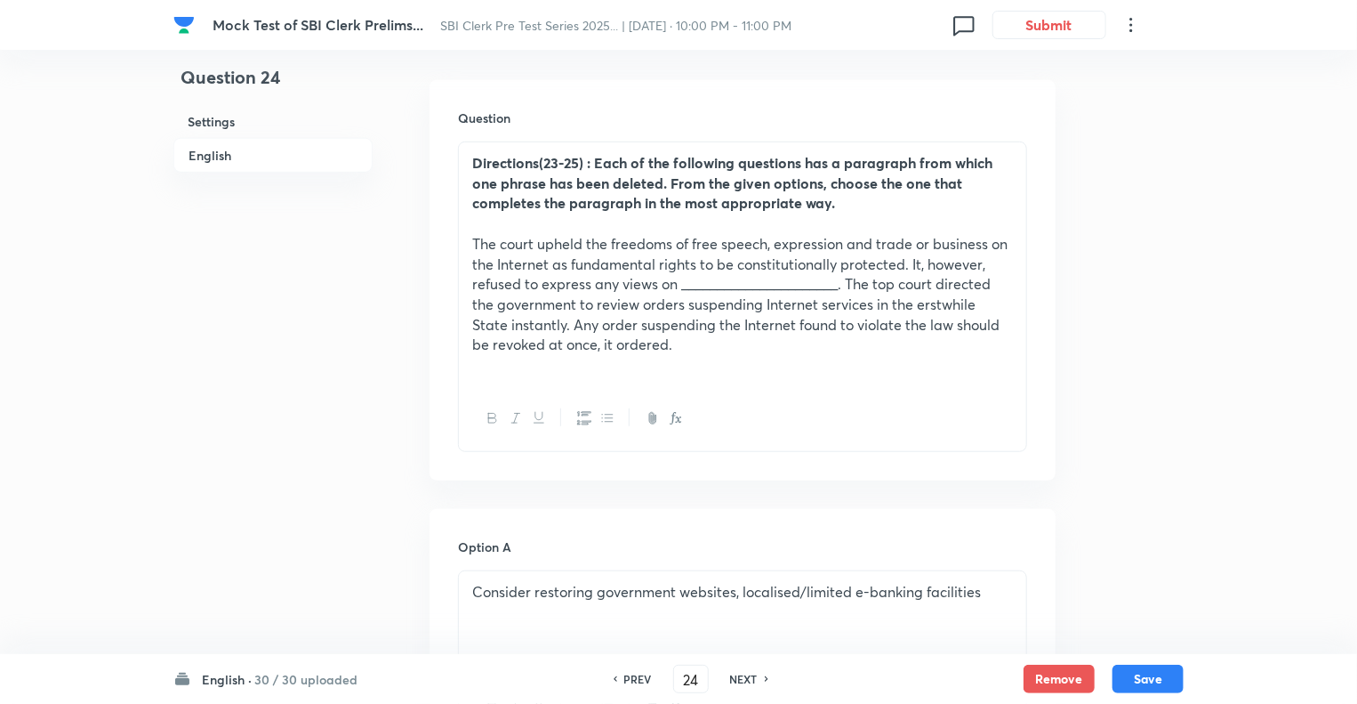
checkbox input "true"
click at [730, 675] on h6 "NEXT" at bounding box center [744, 679] width 28 height 16
type input "25"
checkbox input "false"
checkbox input "true"
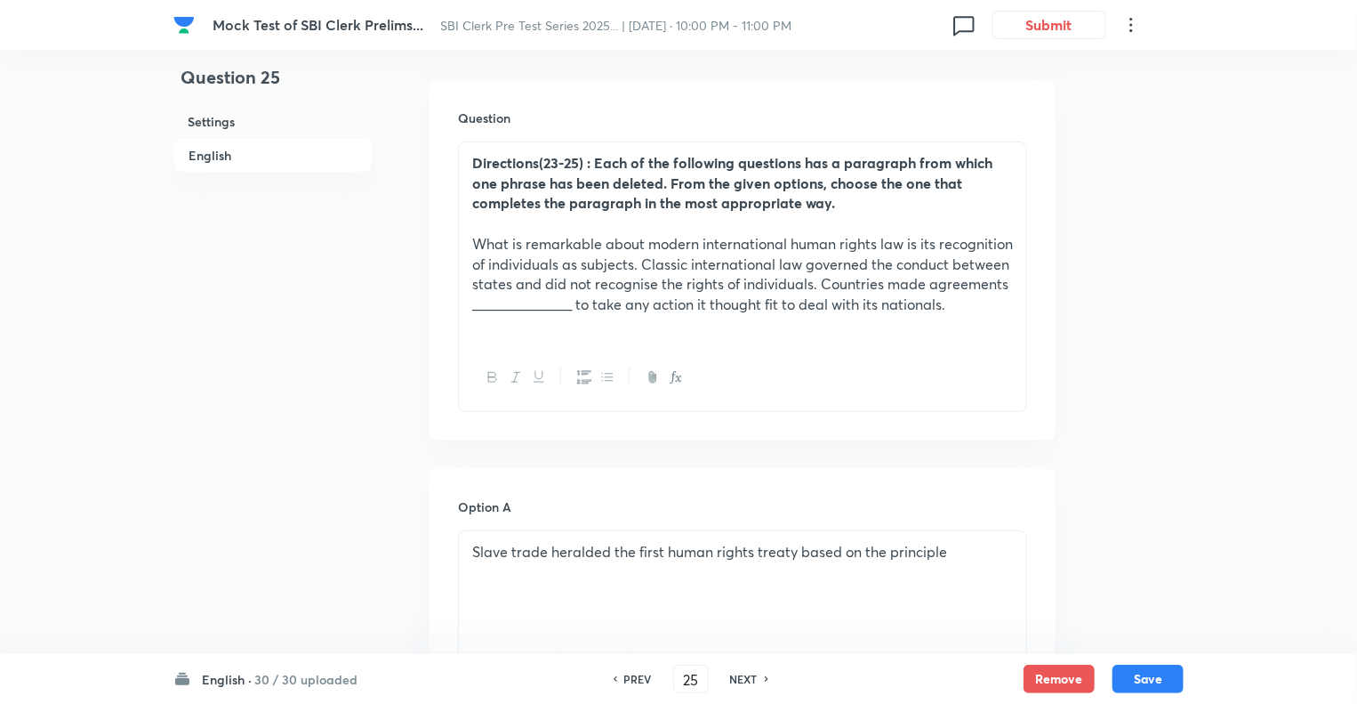
click at [730, 675] on h6 "NEXT" at bounding box center [744, 679] width 28 height 16
type input "26"
checkbox input "true"
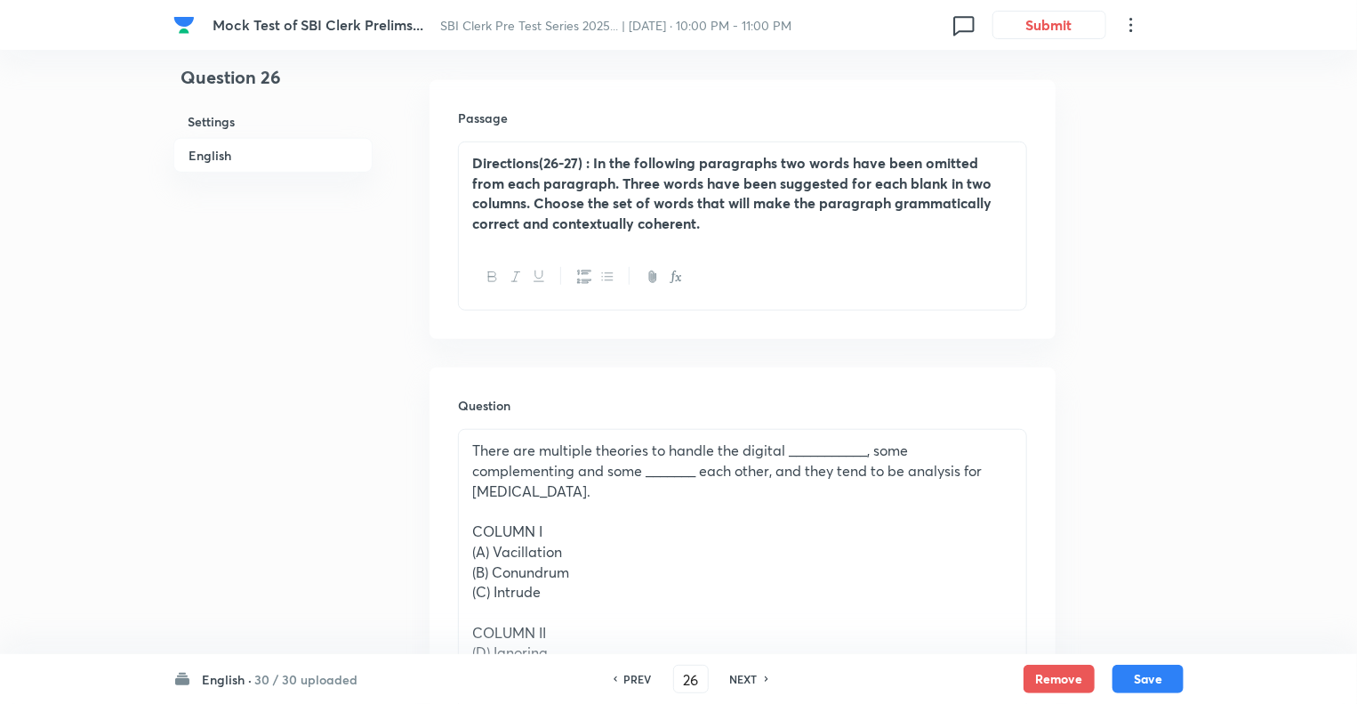
click at [730, 675] on h6 "NEXT" at bounding box center [744, 679] width 28 height 16
type input "27"
checkbox input "false"
checkbox input "true"
click at [730, 675] on h6 "NEXT" at bounding box center [744, 679] width 28 height 16
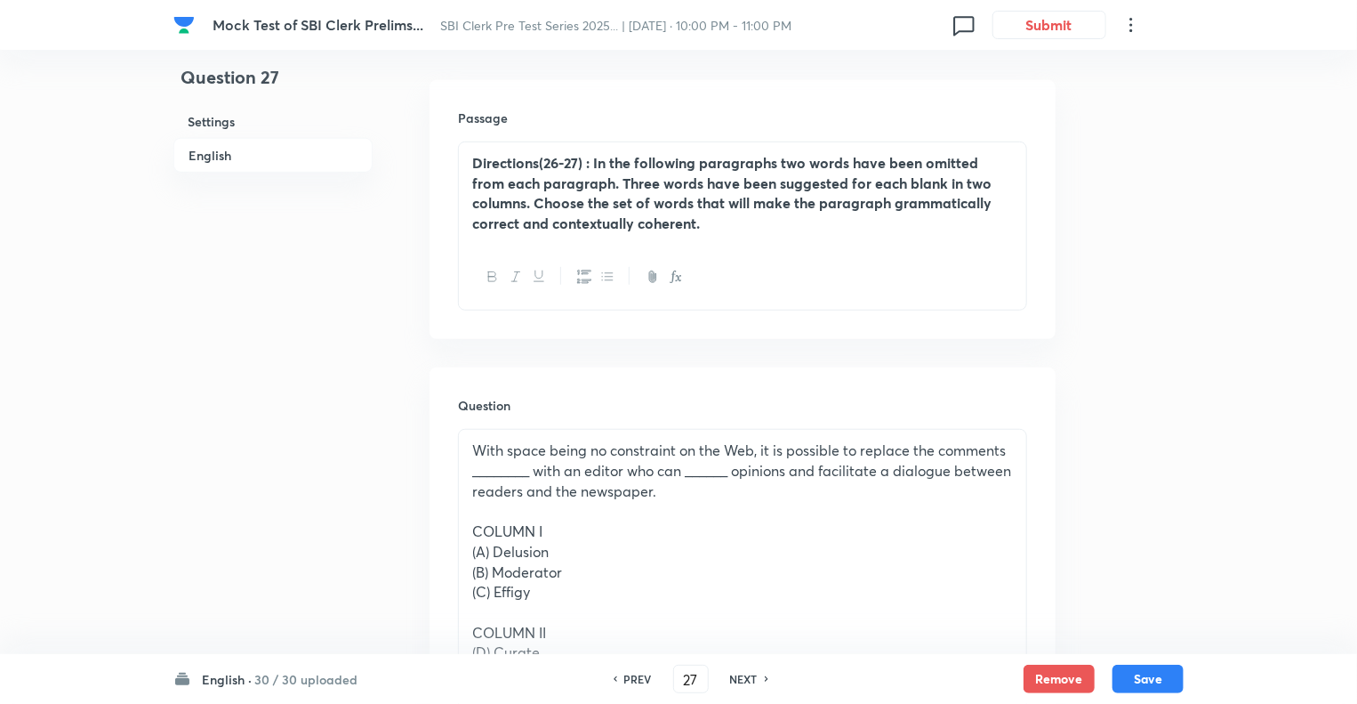
type input "28"
checkbox input "false"
checkbox input "true"
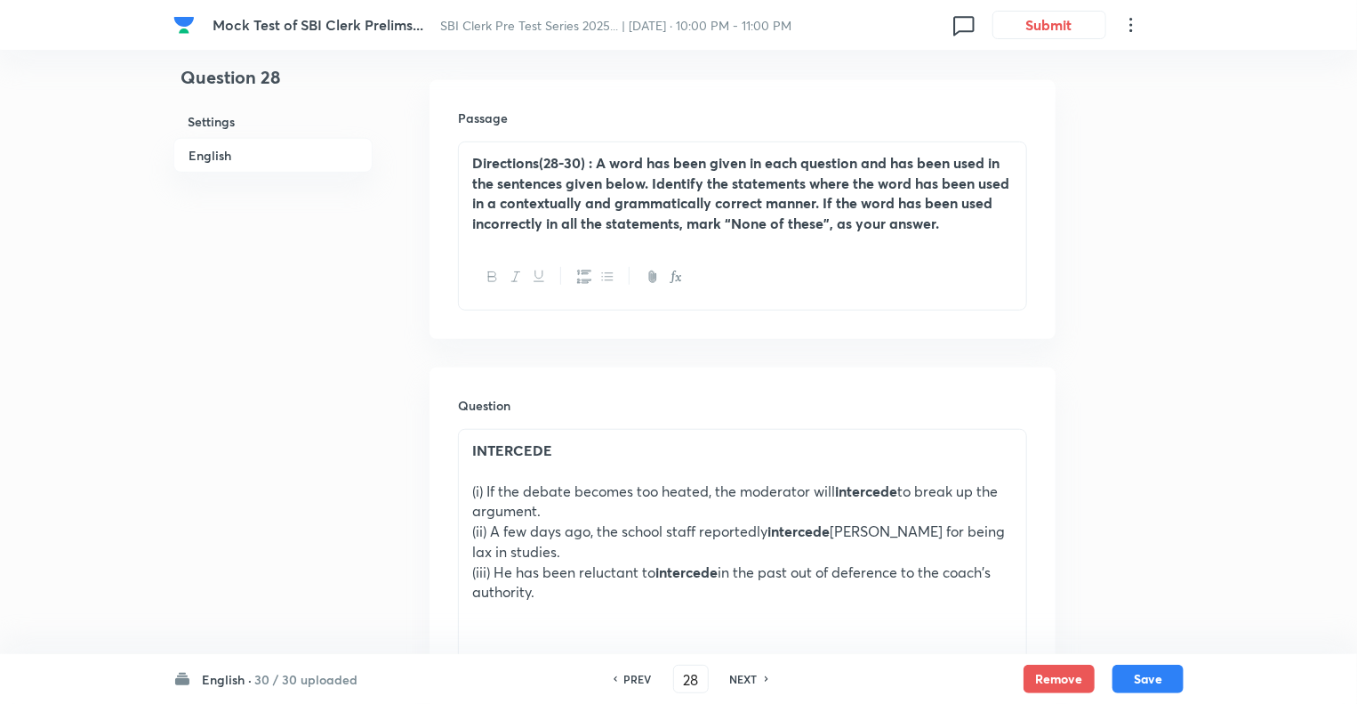
click at [730, 675] on h6 "NEXT" at bounding box center [744, 679] width 28 height 16
type input "29"
checkbox input "false"
checkbox input "true"
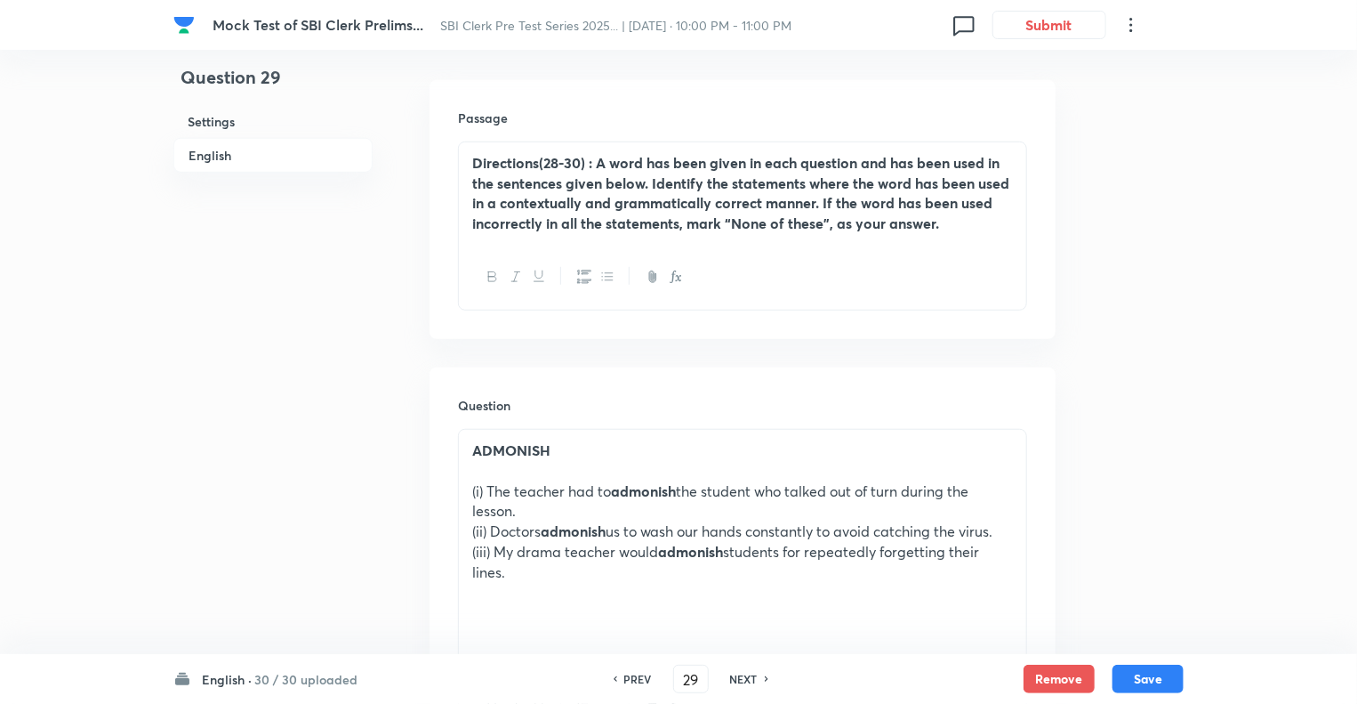
click at [730, 675] on h6 "NEXT" at bounding box center [744, 679] width 28 height 16
type input "30"
checkbox input "false"
checkbox input "true"
